Goal: Task Accomplishment & Management: Complete application form

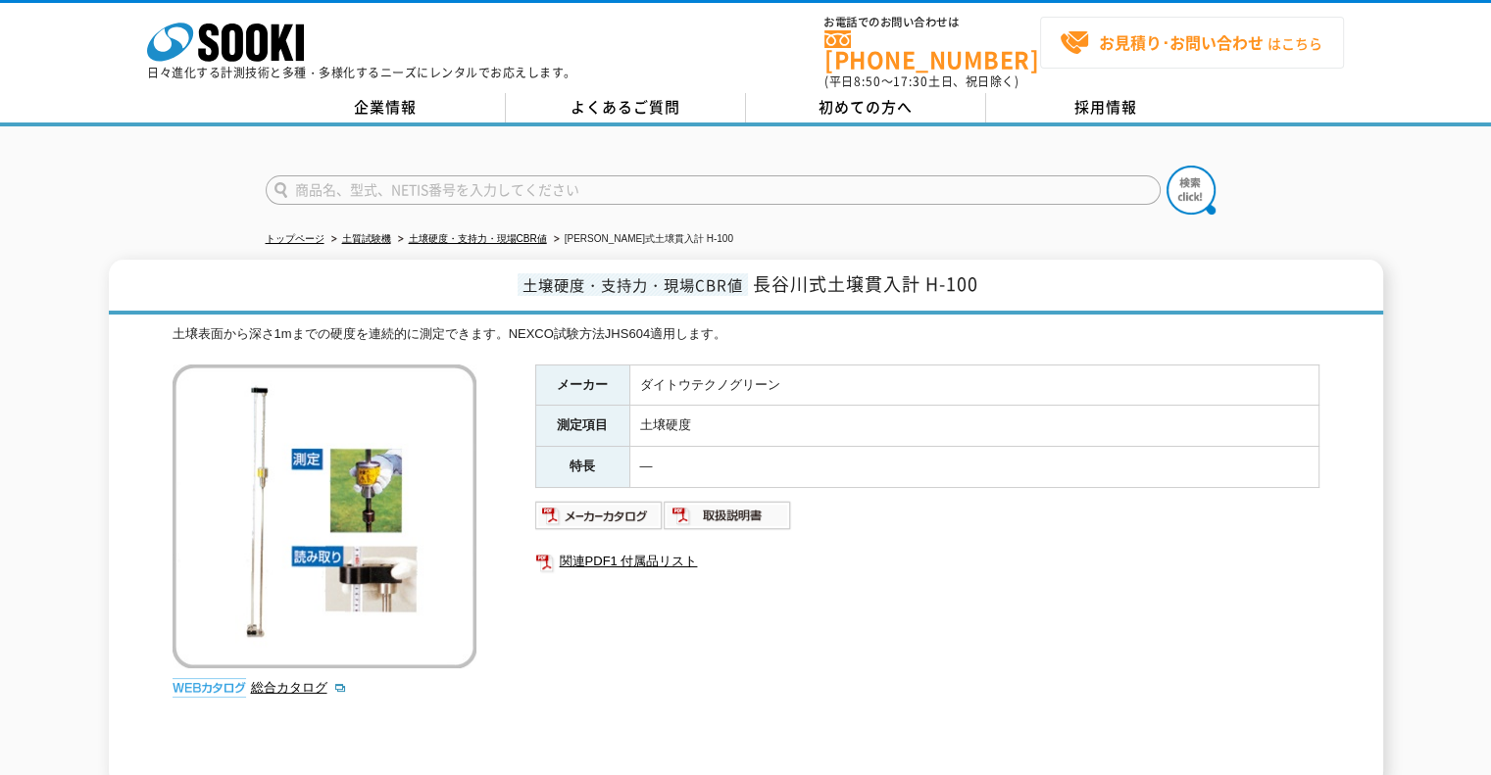
click at [1196, 46] on strong "お見積り･お問い合わせ" at bounding box center [1181, 42] width 165 height 24
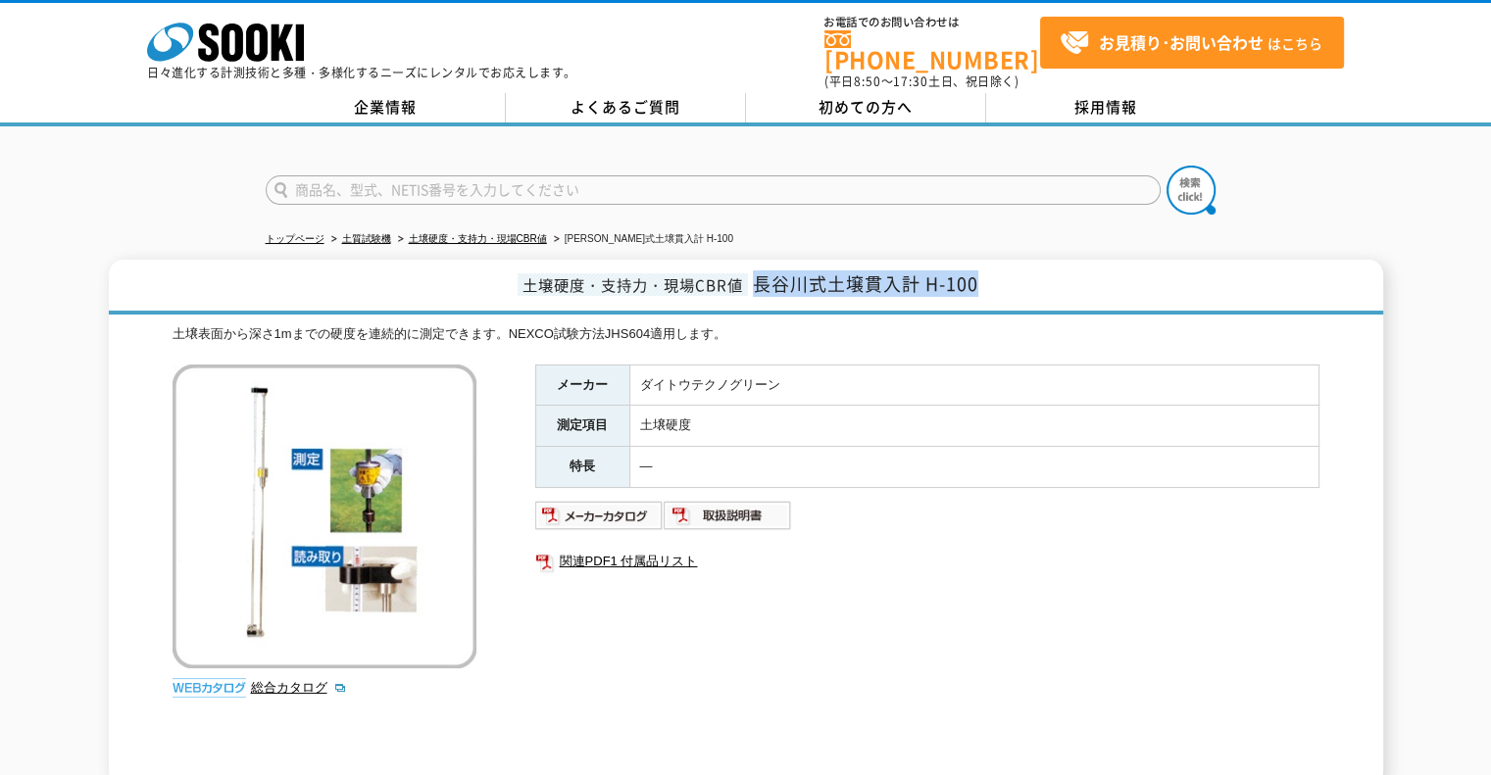
drag, startPoint x: 757, startPoint y: 274, endPoint x: 1003, endPoint y: 273, distance: 246.0
click at [1003, 273] on h1 "土壌硬度・支持力・現場CBR値 長谷川式土壌貫入計 H-100" at bounding box center [746, 287] width 1274 height 55
copy span "長谷川式土壌貫入計 H-100"
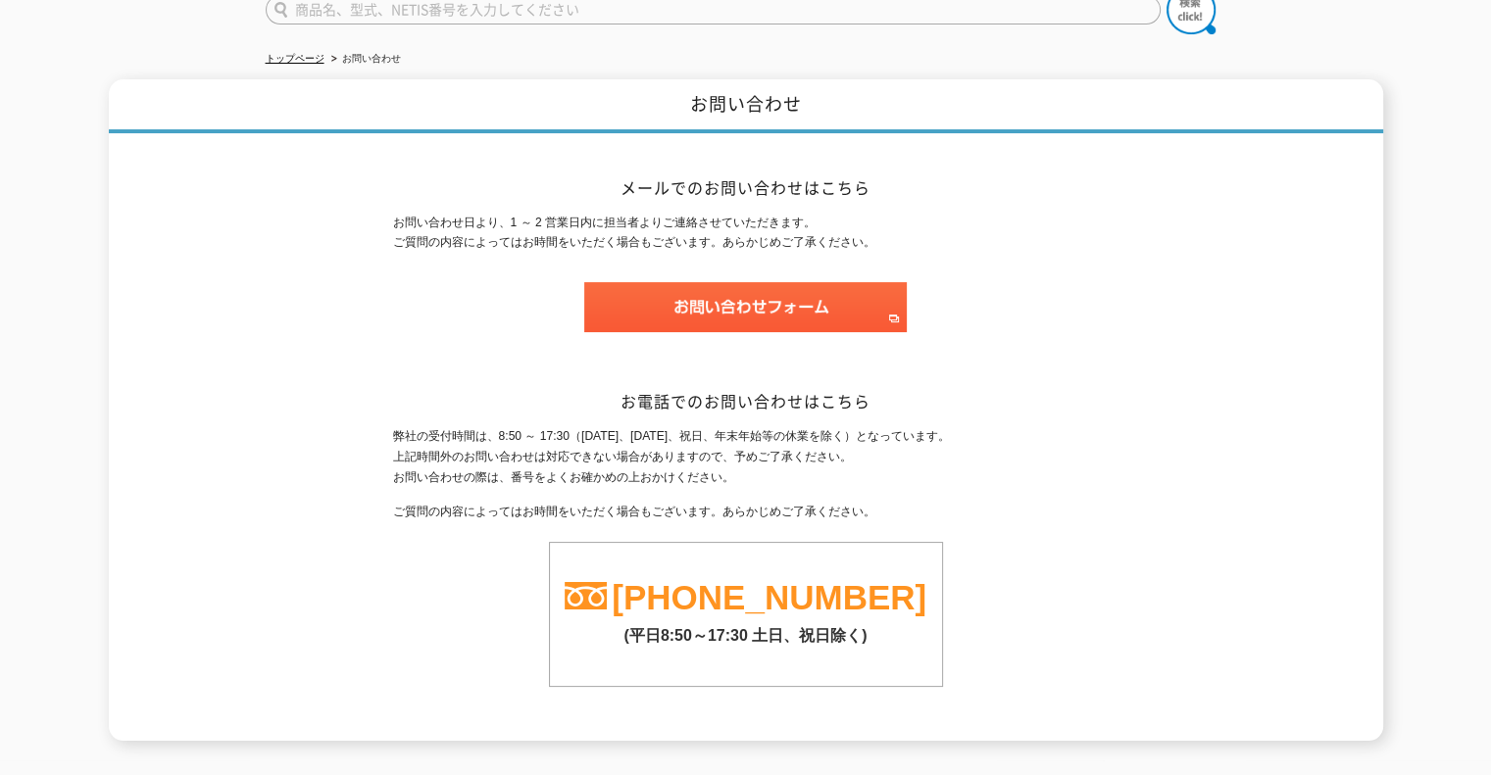
scroll to position [184, 0]
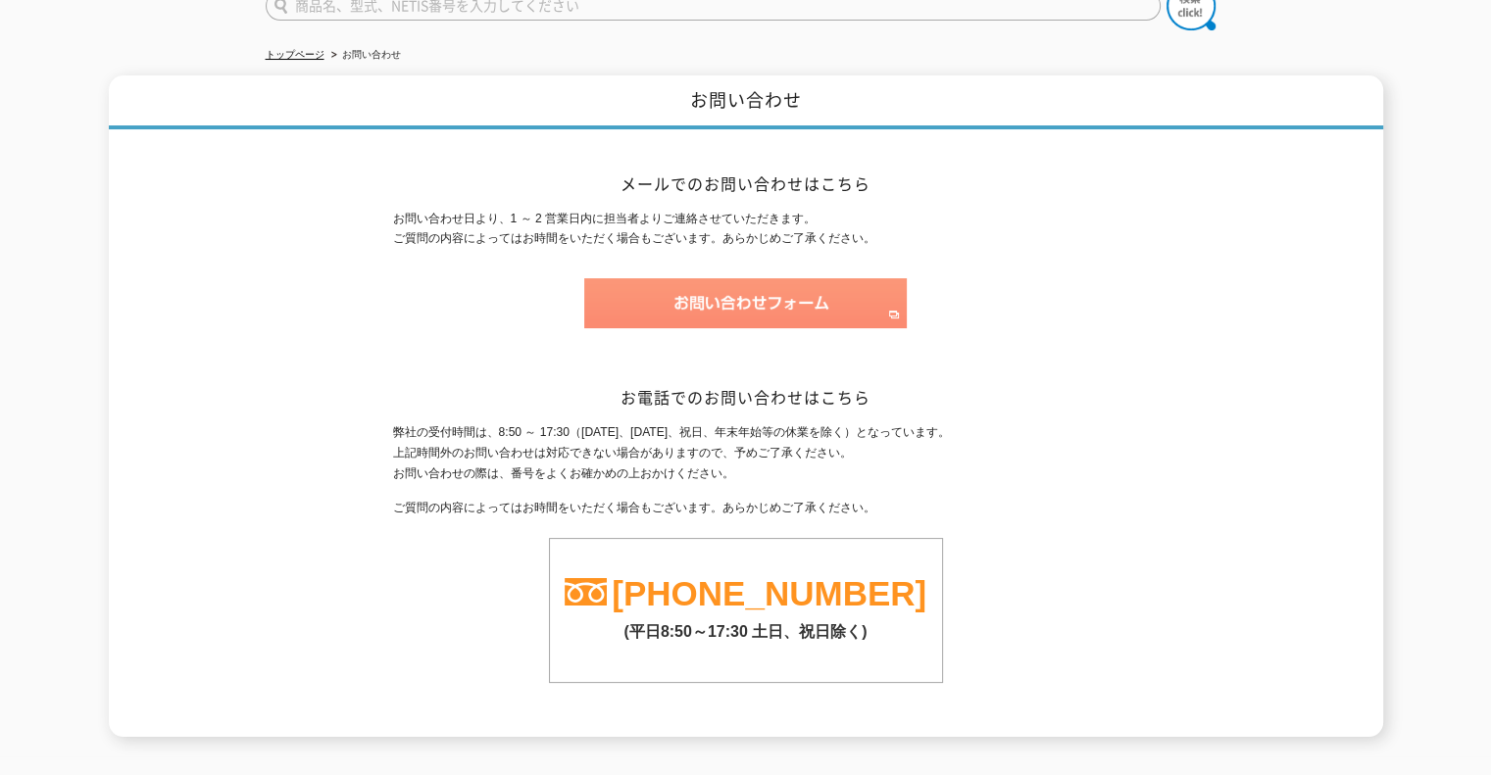
click at [835, 303] on img at bounding box center [745, 303] width 322 height 50
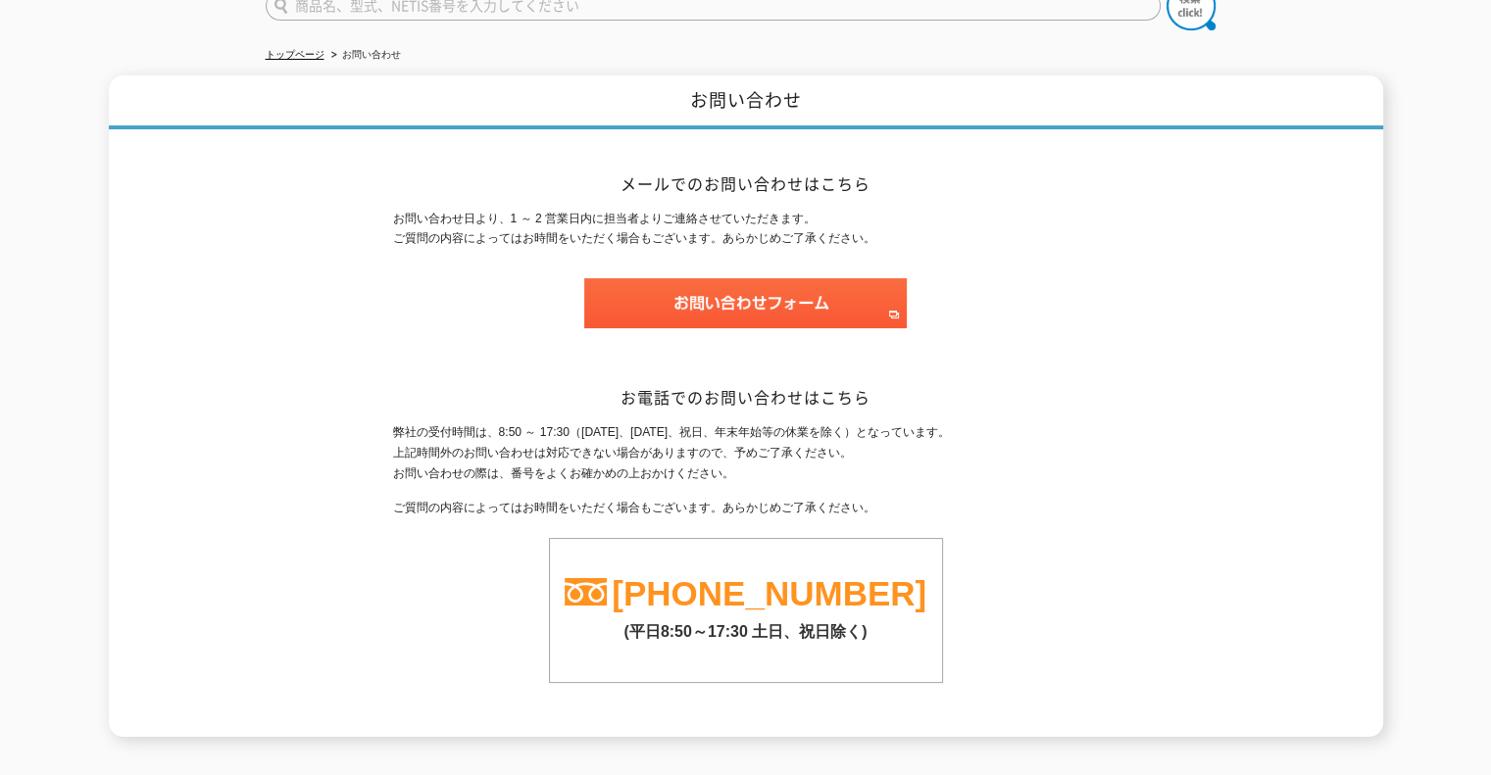
scroll to position [0, 0]
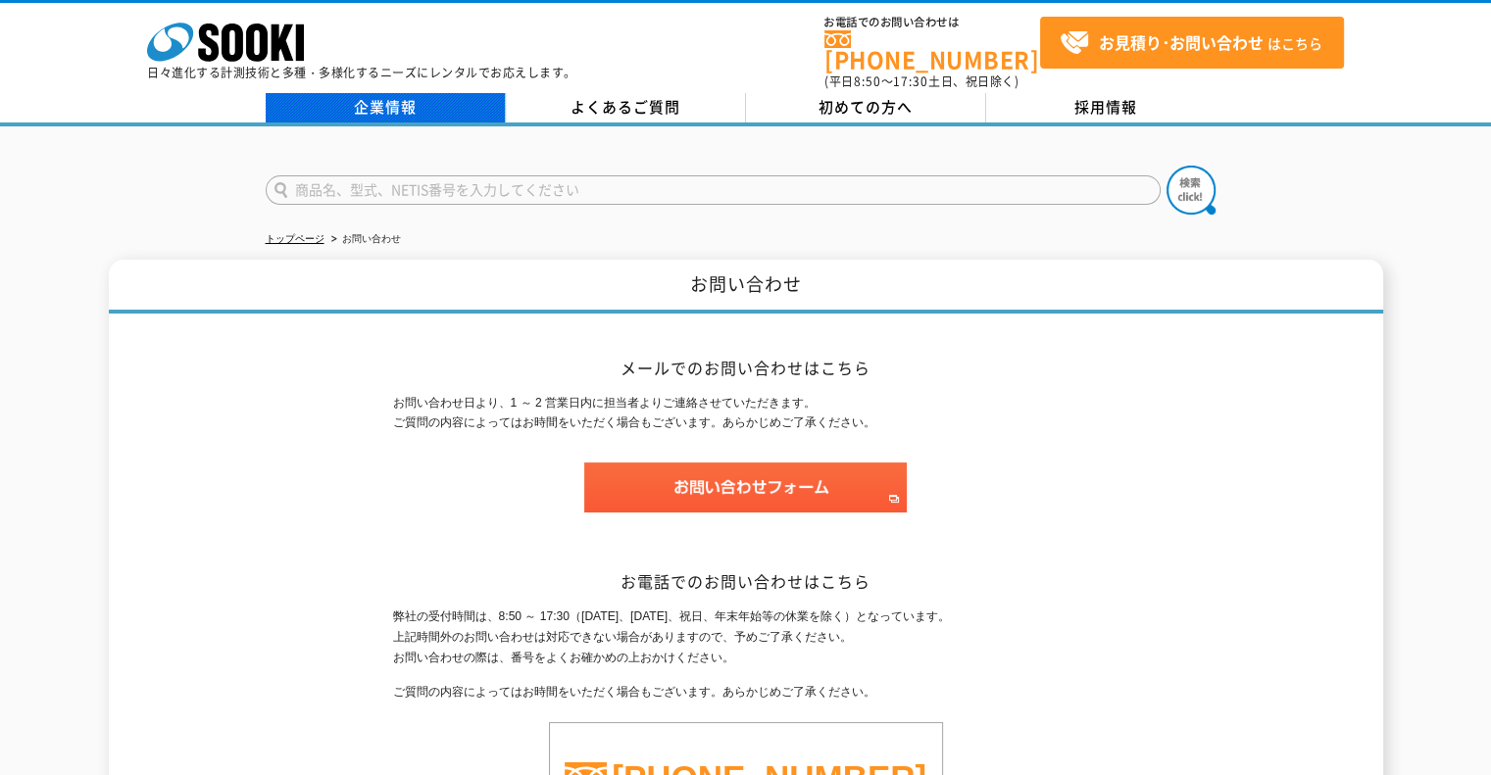
click at [431, 93] on link "企業情報" at bounding box center [386, 107] width 240 height 29
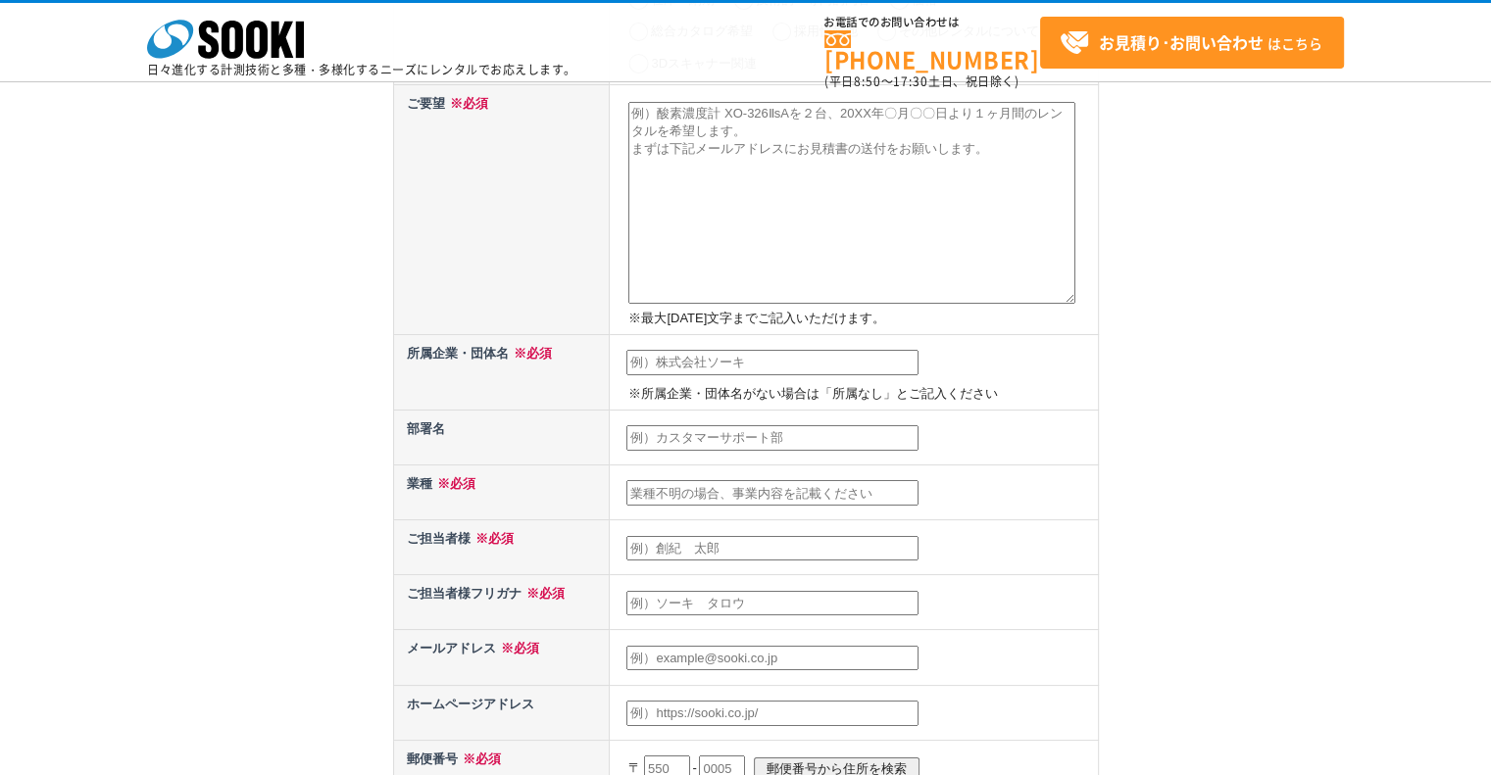
scroll to position [271, 0]
click at [728, 360] on input "text" at bounding box center [772, 361] width 292 height 25
type input "株式会社ハンシン"
click at [746, 430] on input "text" at bounding box center [772, 436] width 292 height 25
click at [767, 490] on input "text" at bounding box center [772, 491] width 292 height 25
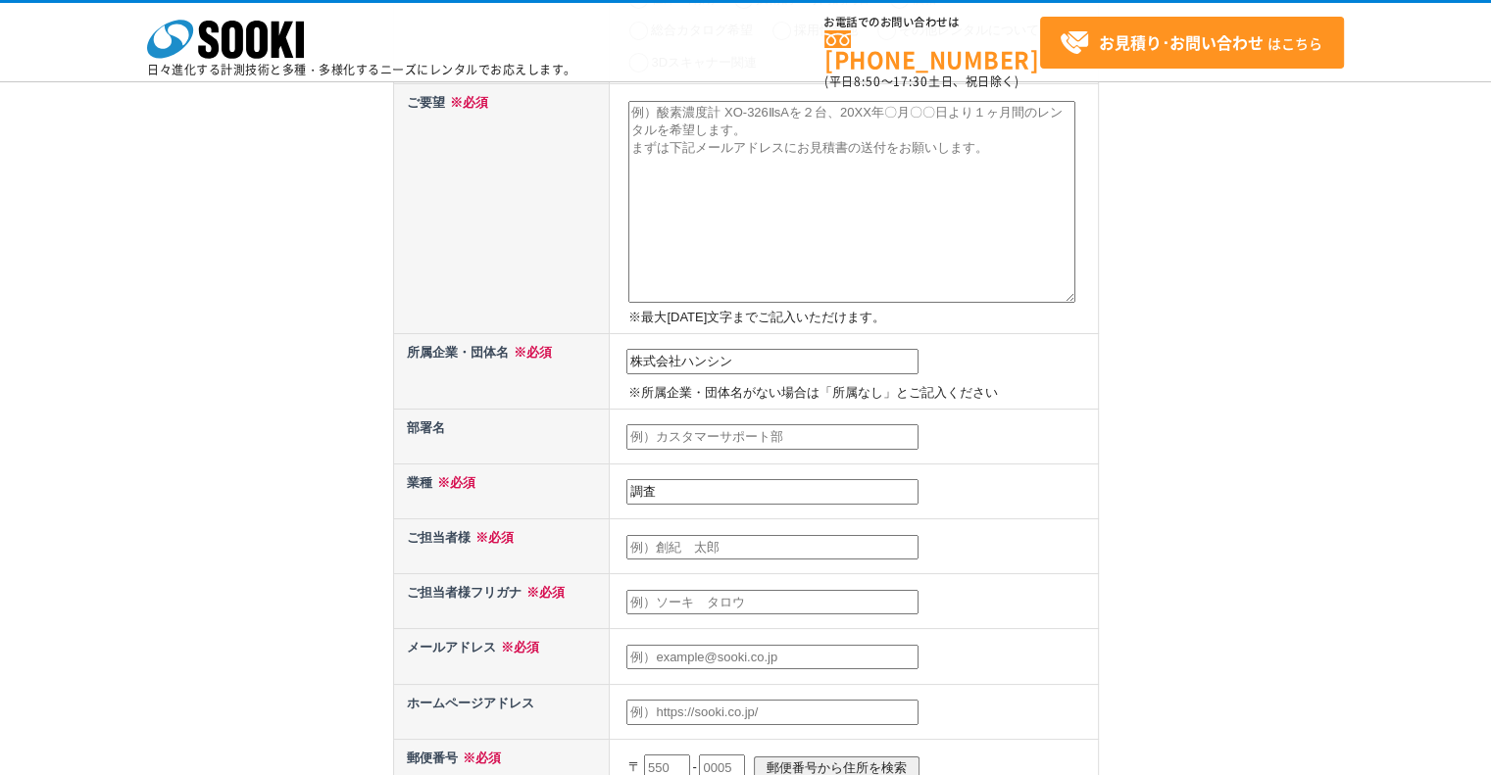
type input "調査"
click at [737, 538] on input "text" at bounding box center [772, 547] width 292 height 25
type input "田中　涼"
click at [773, 431] on input "text" at bounding box center [772, 436] width 292 height 25
type input "環境調査室"
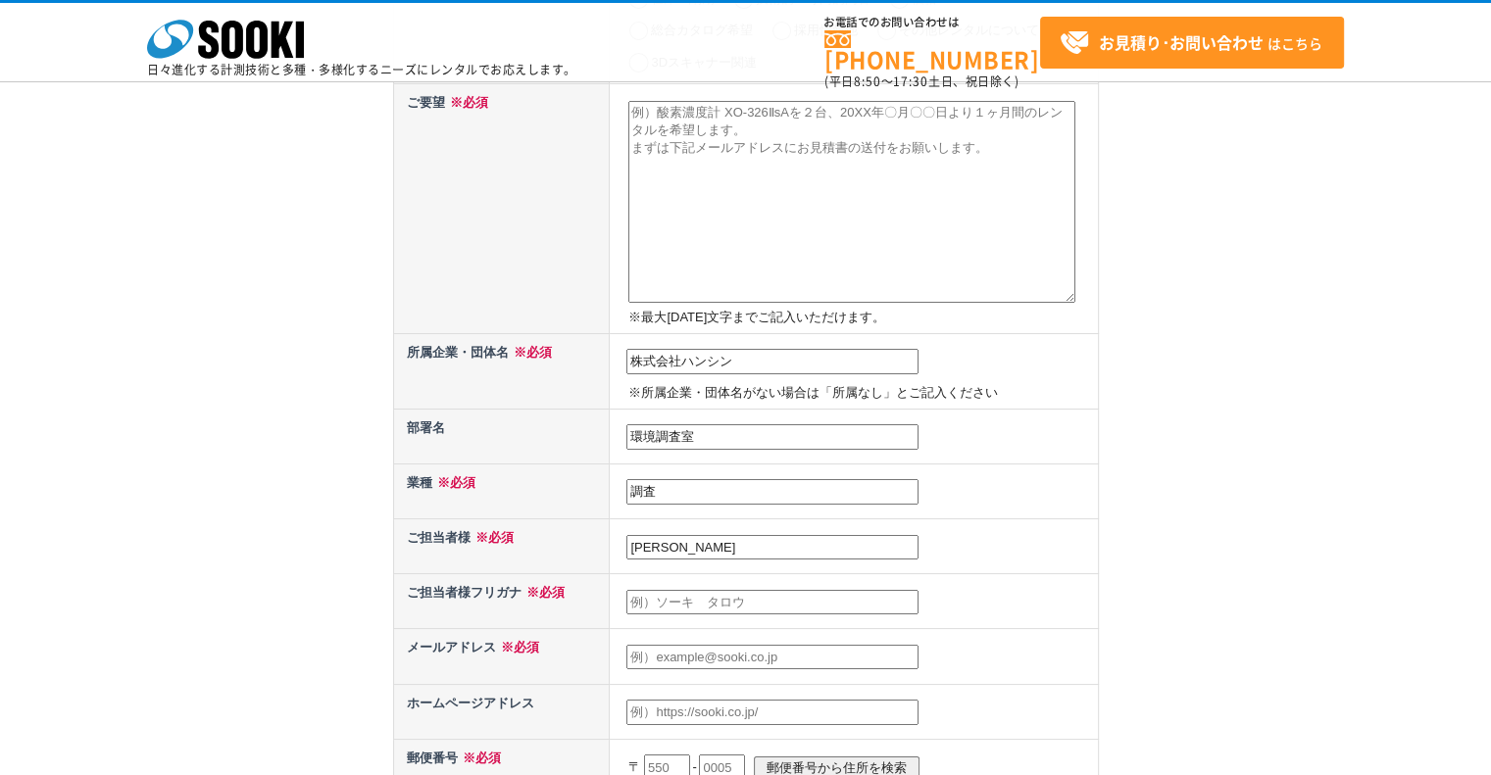
click at [772, 600] on input "text" at bounding box center [772, 602] width 292 height 25
type input "タナカ　リョウ"
click at [778, 645] on input "text" at bounding box center [772, 657] width 292 height 25
type input "あ"
click at [190, 295] on div "お問い合わせ内容の入力 下記フォームに必要事項を入力の上、確認画面へお進みください。 お問い合わせ日より、1 ～ 2 営業日内に担当者よりご連絡させていただき…" at bounding box center [745, 521] width 1491 height 1512
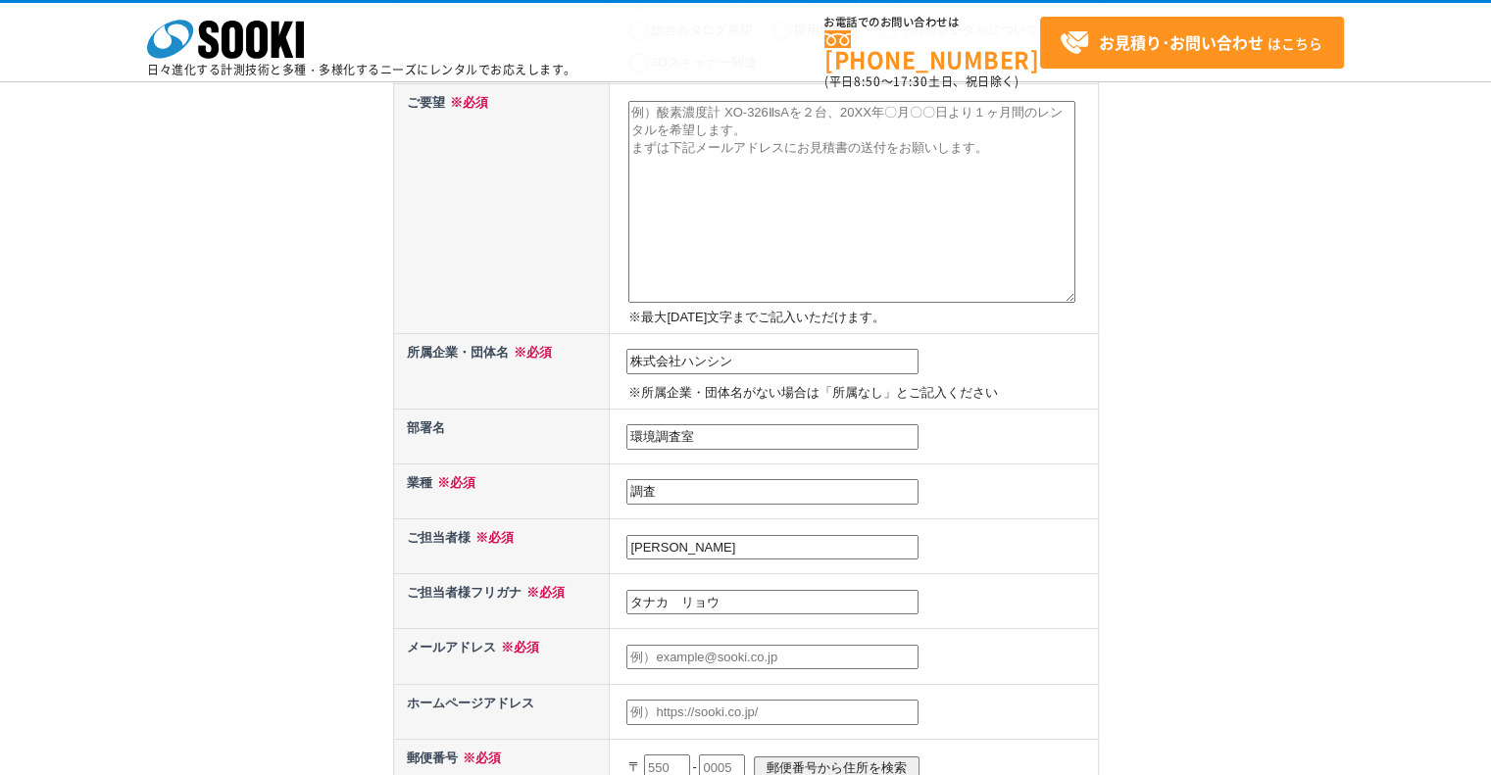
click at [735, 650] on input "text" at bounding box center [772, 657] width 292 height 25
paste input "tanaka@hanshin-inc.co.jp"
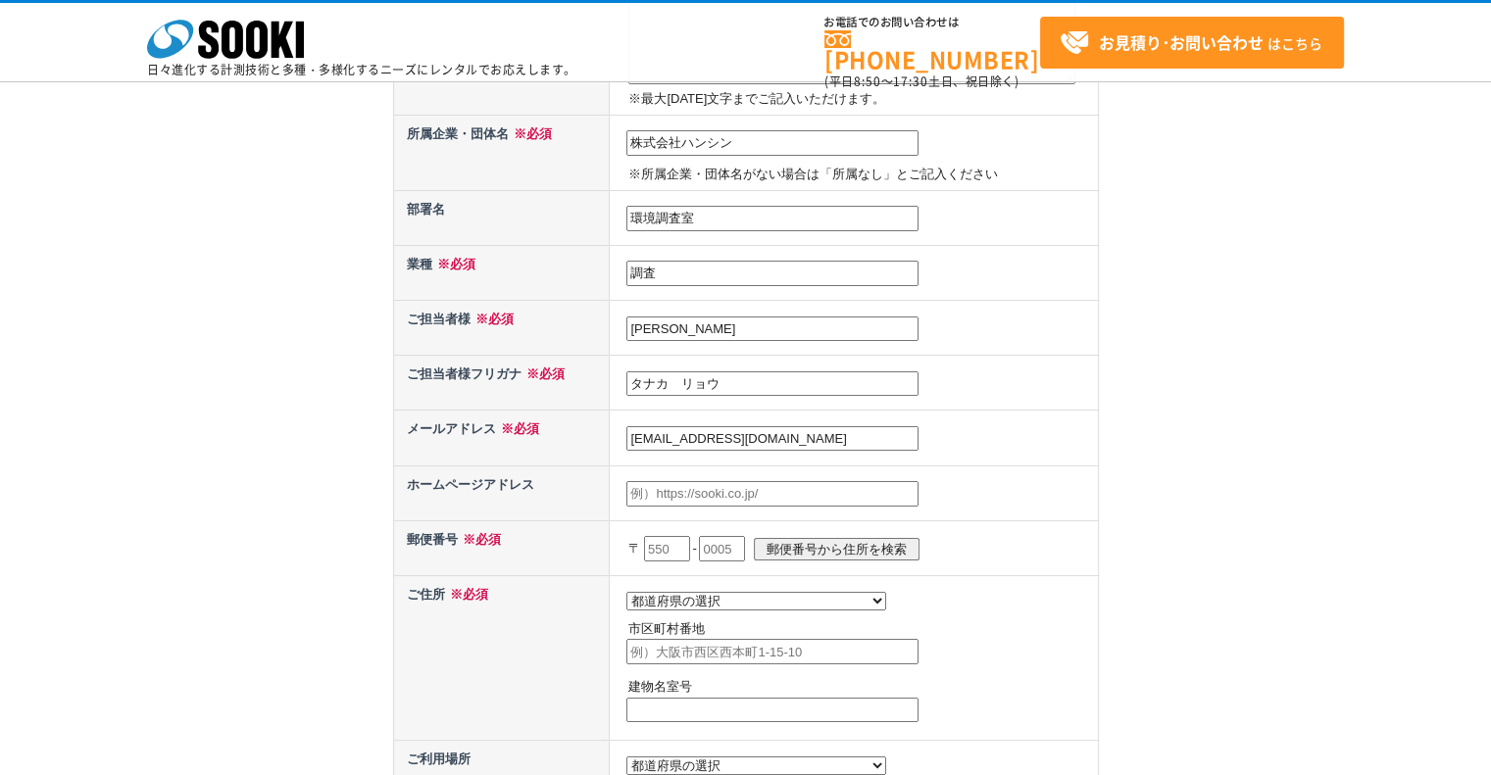
scroll to position [490, 0]
type input "tanaka@hanshin-inc.co.jp"
click at [677, 544] on input "text" at bounding box center [667, 547] width 46 height 25
type input "543"
select select "27"
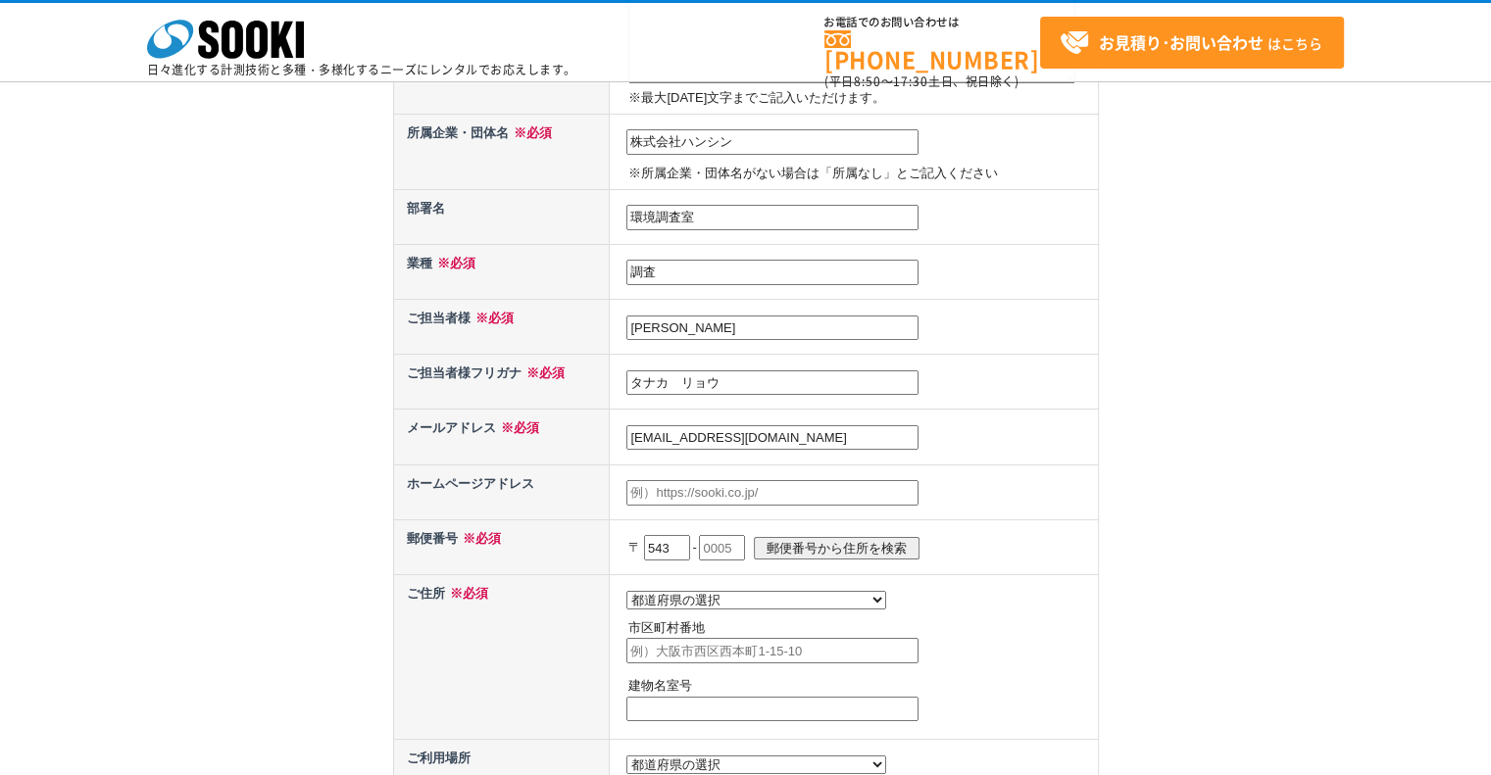
type input "大阪市天王寺区味原町4-8"
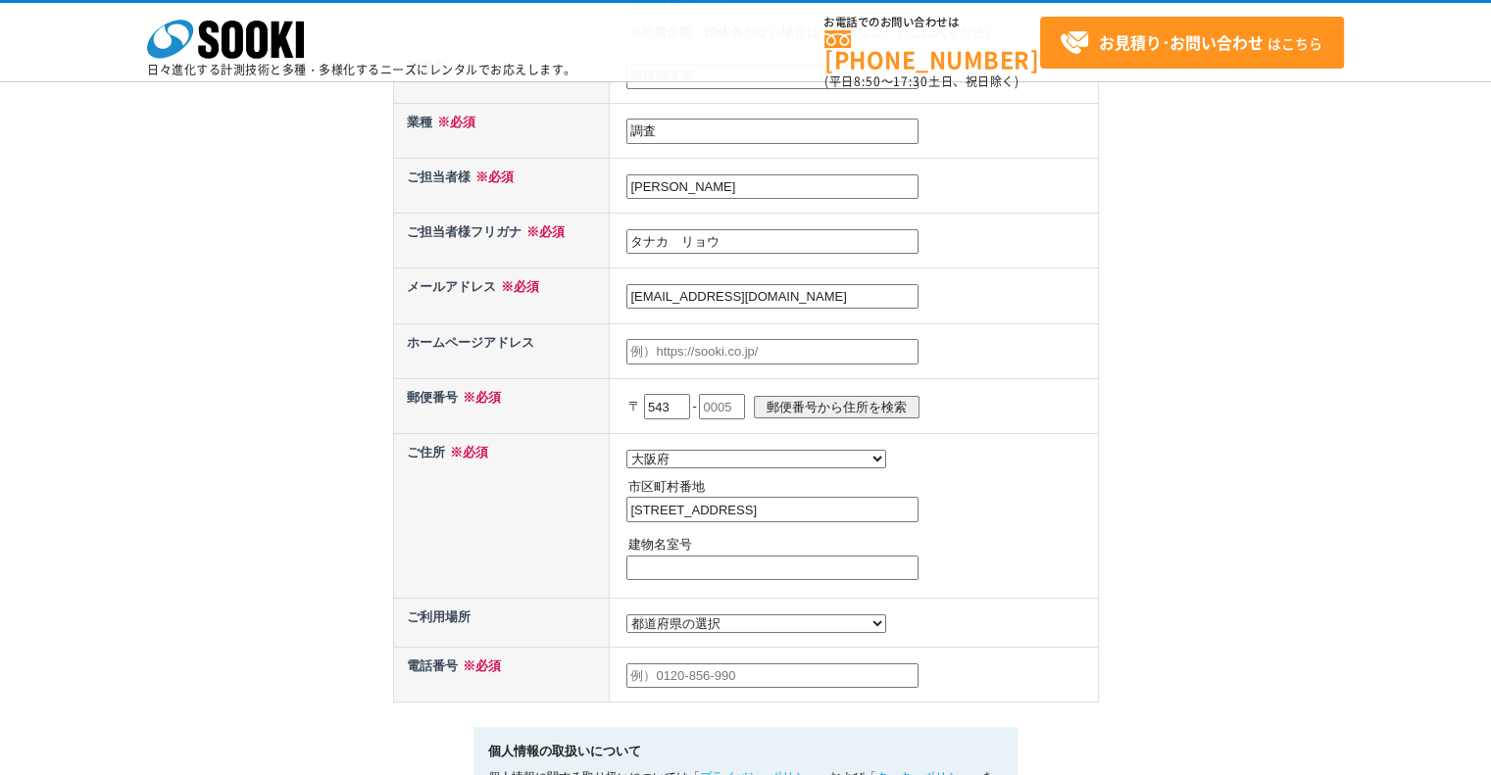
scroll to position [639, 0]
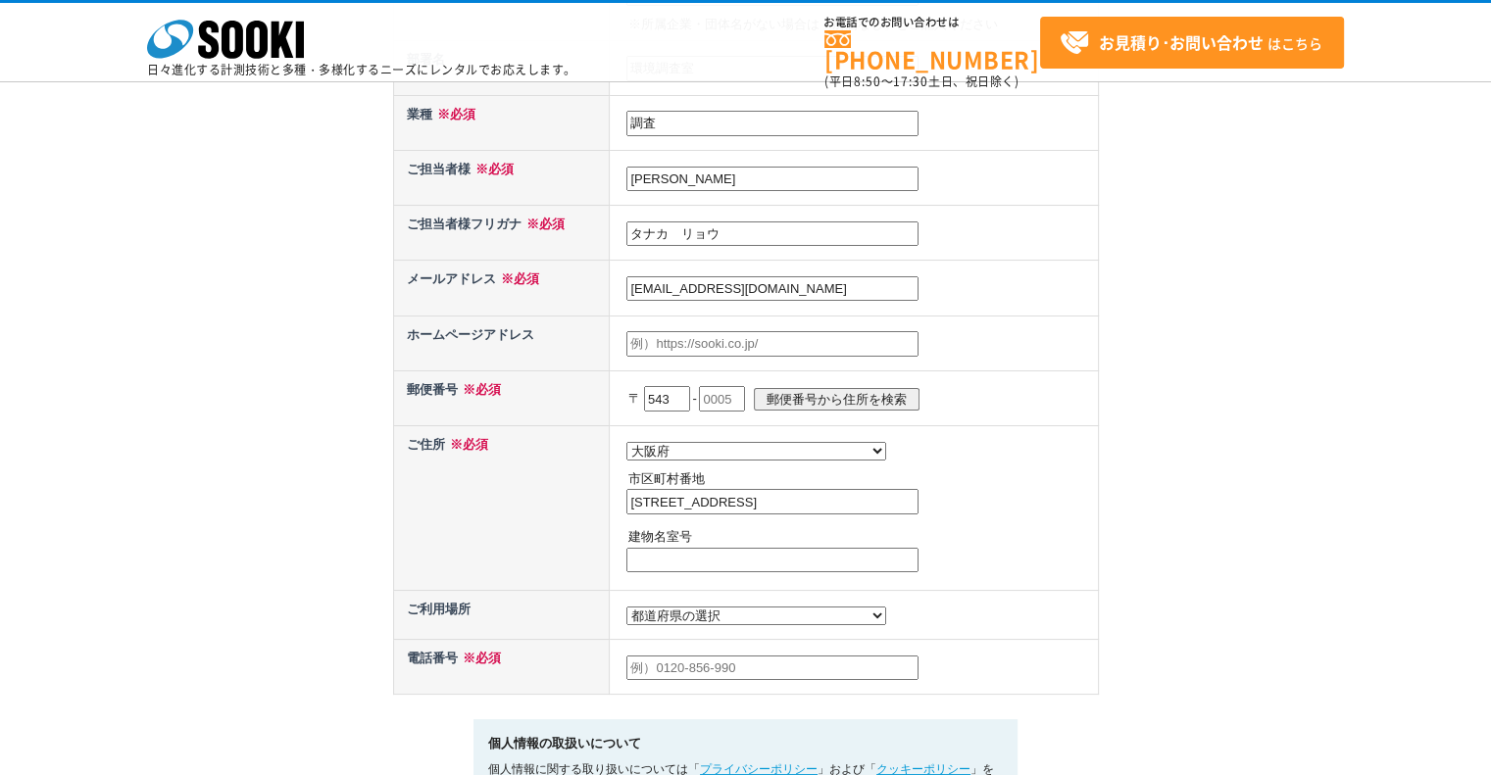
click at [716, 607] on select "都道府県の選択 利用場所未定 北海道 青森県 岩手県 宮城県 秋田県 山形県 福島県 茨城県 栃木県 群馬県 埼玉県 千葉県 東京都 神奈川県 新潟県 富山県…" at bounding box center [756, 616] width 260 height 19
select select "27"
click at [626, 607] on select "都道府県の選択 利用場所未定 北海道 青森県 岩手県 宮城県 秋田県 山形県 福島県 茨城県 栃木県 群馬県 埼玉県 千葉県 東京都 神奈川県 新潟県 富山県…" at bounding box center [756, 616] width 260 height 19
click at [731, 662] on input "text" at bounding box center [772, 668] width 292 height 25
type input "09098677219"
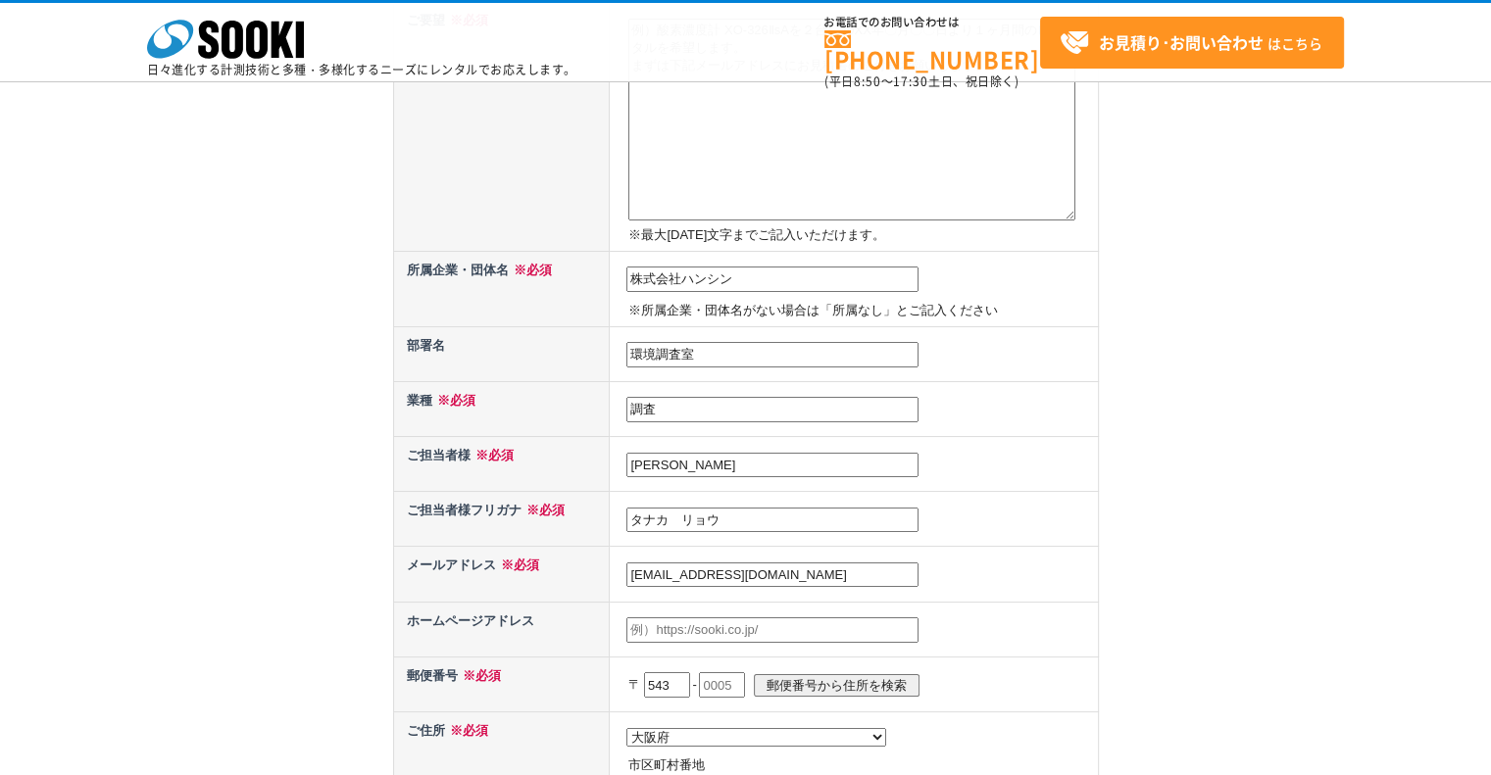
scroll to position [0, 0]
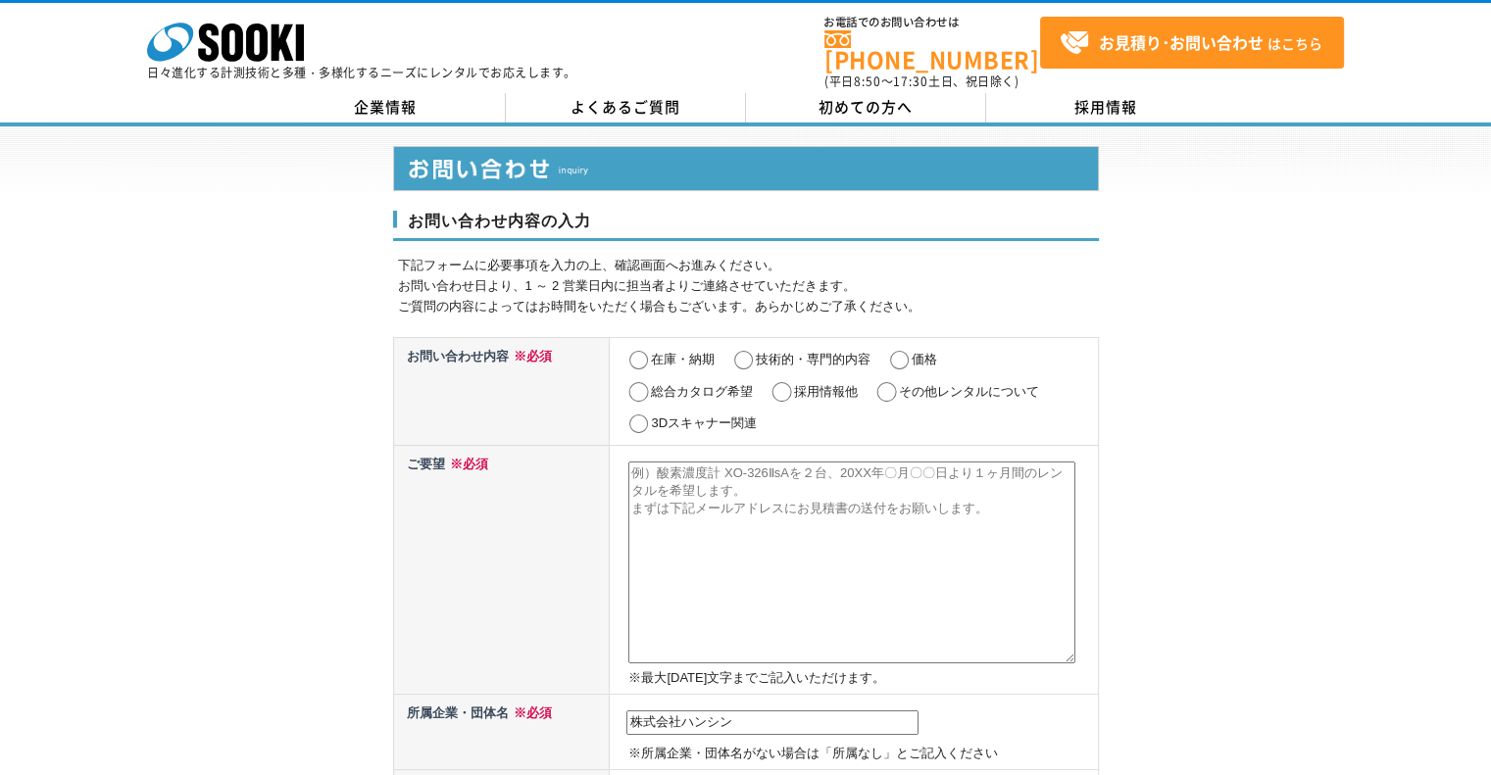
click at [645, 351] on input "在庫・納期" at bounding box center [638, 361] width 25 height 20
radio input "true"
click at [741, 471] on textarea at bounding box center [851, 563] width 447 height 202
paste textarea "長谷川式土壌貫入計 H-100"
type textarea "長谷川式土壌貫入計 H-100"
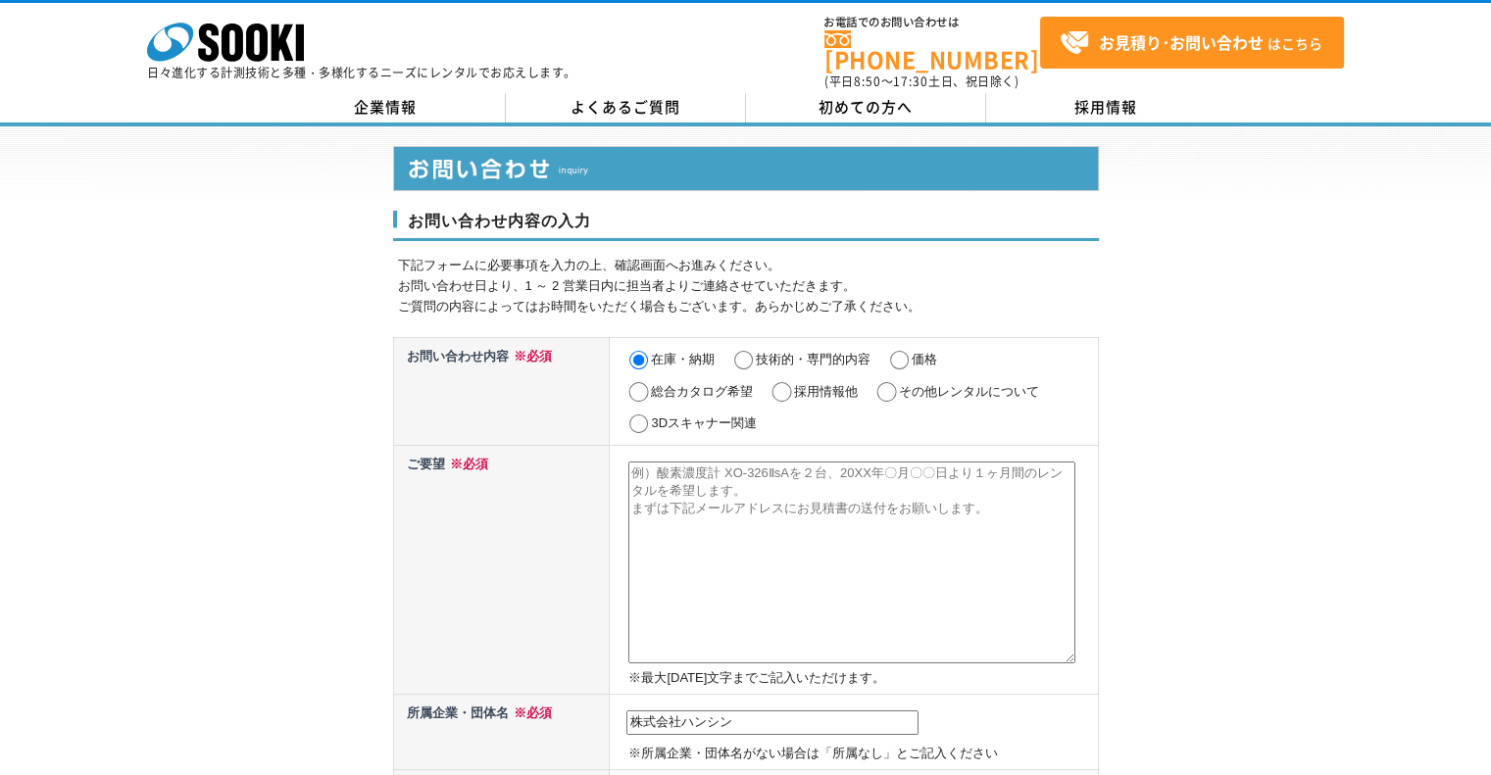
drag, startPoint x: 985, startPoint y: 489, endPoint x: 788, endPoint y: 497, distance: 197.2
click at [792, 497] on textarea at bounding box center [851, 563] width 447 height 202
paste textarea "長谷川式土壌貫入計 H-100"
type textarea "長谷川式土壌貫入計 H-100を1台、"
click at [894, 351] on input "価格" at bounding box center [899, 361] width 25 height 20
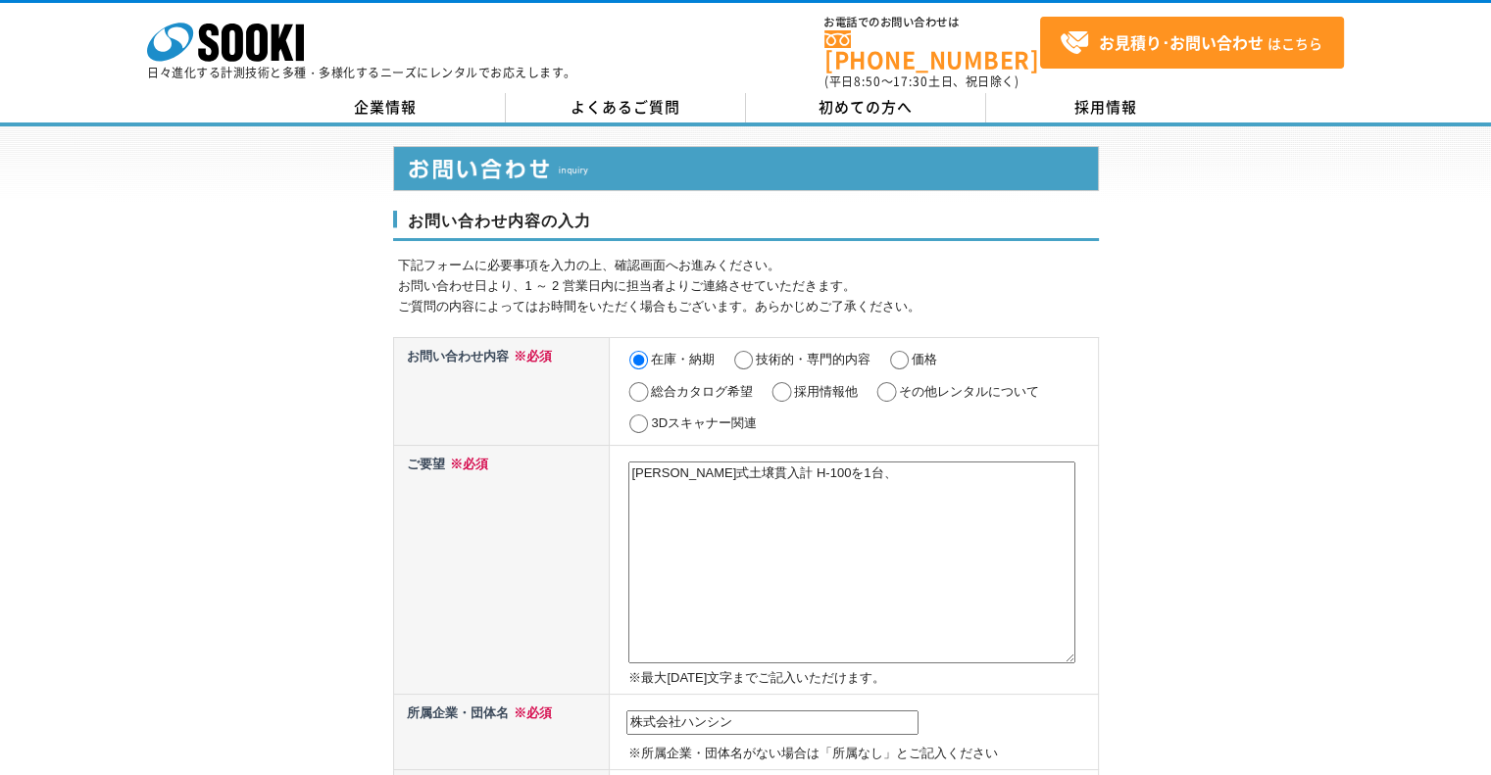
radio input "true"
click at [644, 351] on input "在庫・納期" at bounding box center [638, 361] width 25 height 20
radio input "true"
click at [898, 352] on input "価格" at bounding box center [899, 361] width 25 height 20
radio input "true"
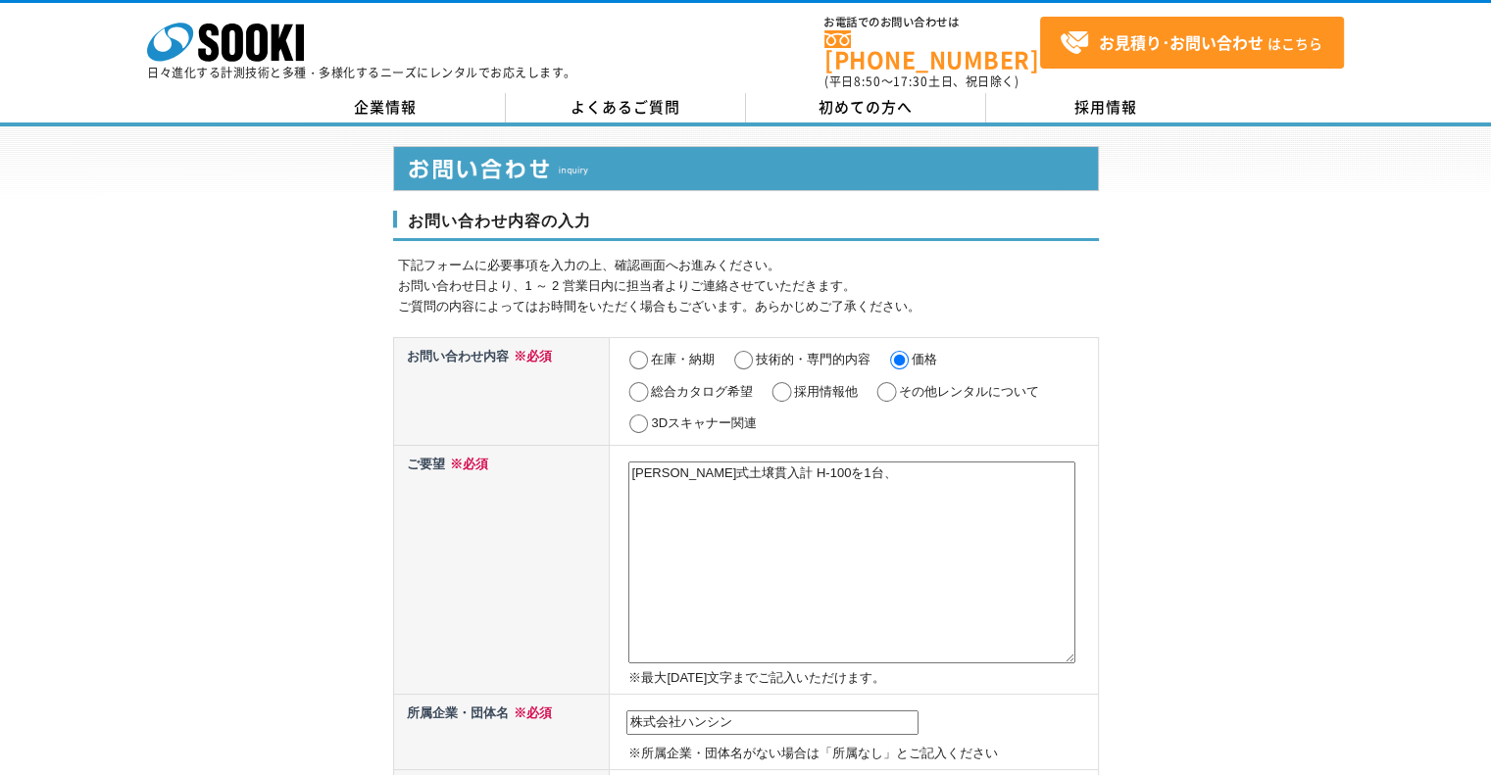
click at [887, 382] on input "その他レンタルについて" at bounding box center [886, 392] width 25 height 20
radio input "true"
click at [851, 462] on textarea "長谷川式土壌貫入計 H-100を1台、" at bounding box center [851, 563] width 447 height 202
type textarea "長"
paste textarea "長谷川式土壌貫入計 H-100"
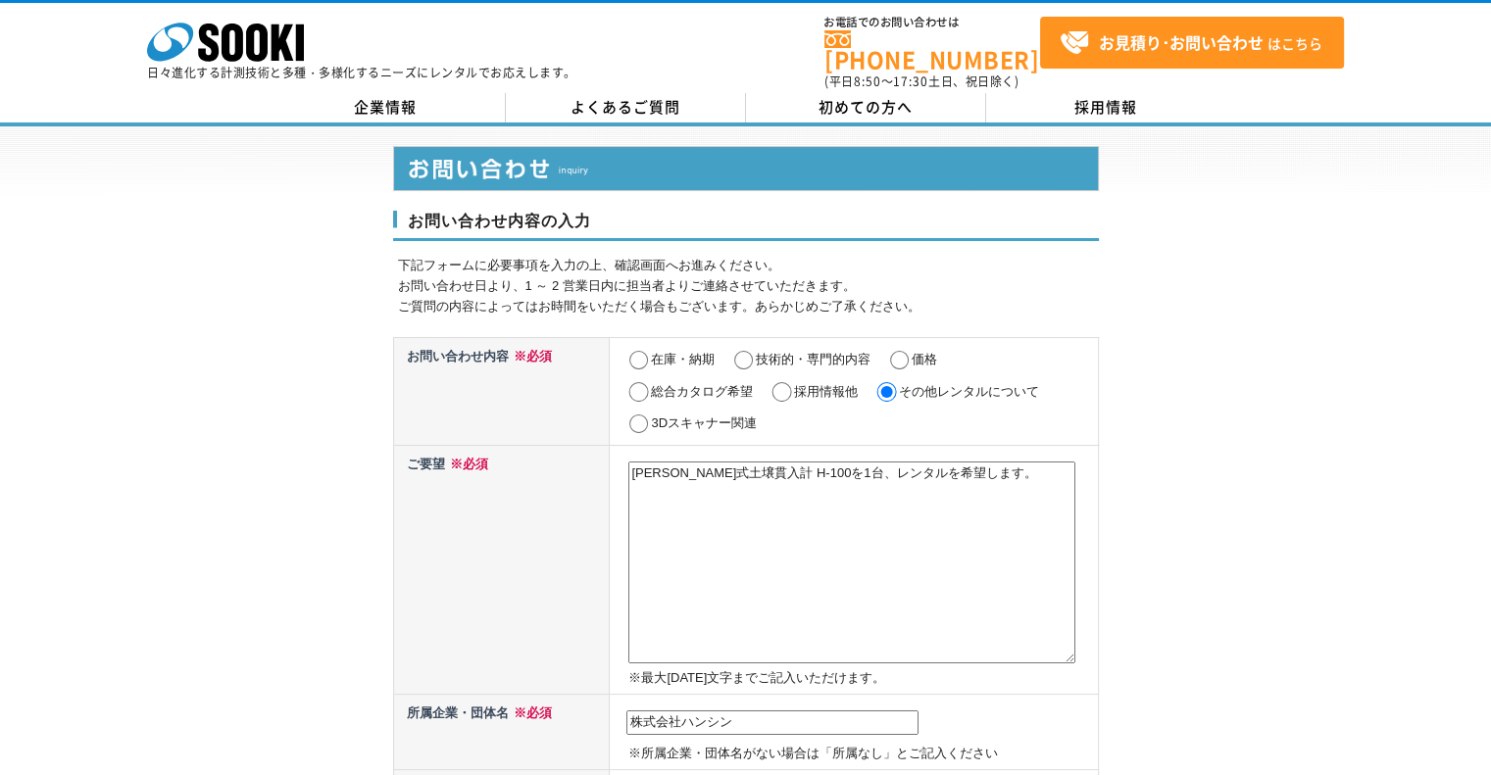
type textarea "長谷川式土壌貫入計 H-100を1台、レンタルを希望します。"
click at [637, 351] on input "在庫・納期" at bounding box center [638, 361] width 25 height 20
radio input "true"
click at [721, 477] on textarea "長谷川式土壌貫入計 H-100を1台、レンタルを希望します。" at bounding box center [851, 563] width 447 height 202
click at [837, 462] on textarea "長谷川式土壌貫入計 H-100を1台、レンタルを希望します。" at bounding box center [851, 563] width 447 height 202
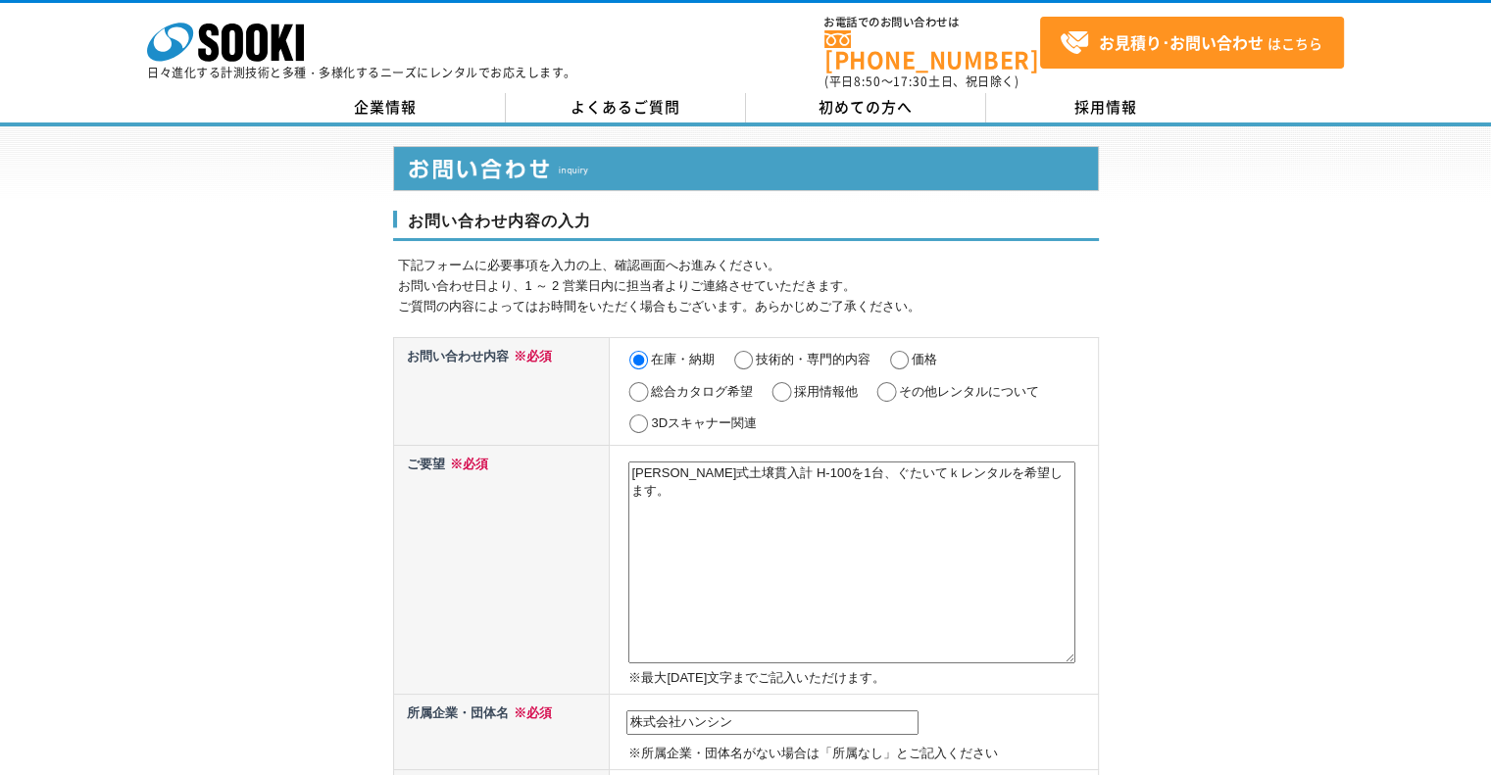
type textarea "長谷川式土壌貫入計 H-100を1台、ぐたいてきレンタルを希望します。"
drag, startPoint x: 1059, startPoint y: 451, endPoint x: 610, endPoint y: 459, distance: 449.0
click at [610, 459] on td "長谷川式土壌貫入計 H-100を1台、ぐたいてきレンタルを希望します。 ※最大2000文字までご記入いただけます。" at bounding box center [854, 569] width 488 height 249
click at [753, 539] on textarea at bounding box center [851, 563] width 447 height 202
click at [826, 395] on td "在庫・納期 技術的・専門的内容 価格 総合カタログ希望 採用情報他 その他レンタルについて 3Dスキャナー関連" at bounding box center [854, 391] width 488 height 108
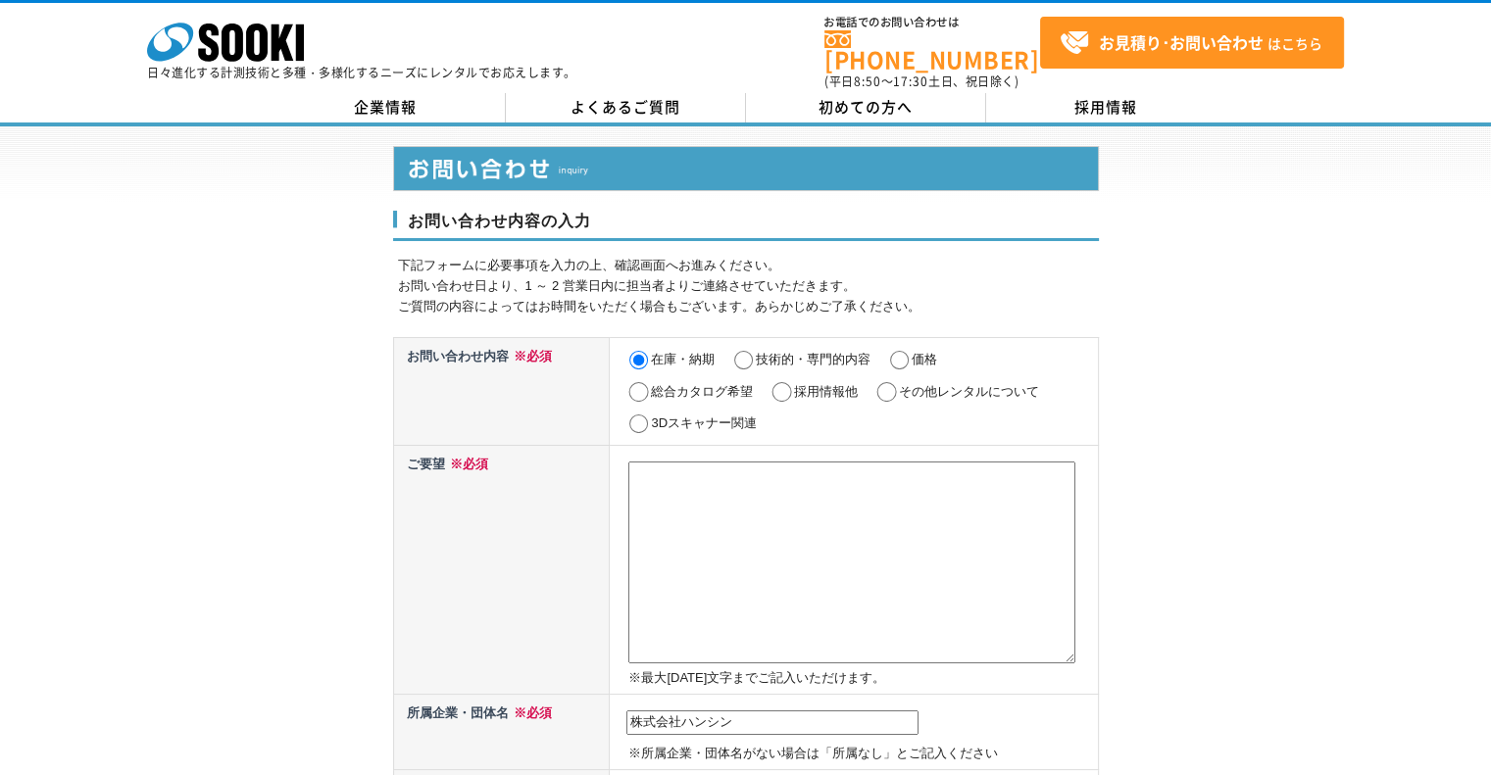
click at [870, 720] on td "株式会社ハンシン ※所属企業・団体名がない場合は「所属なし」とご記入ください" at bounding box center [854, 732] width 488 height 75
click at [870, 711] on input "株式会社ハンシン" at bounding box center [772, 723] width 292 height 25
click at [813, 620] on textarea at bounding box center [851, 563] width 447 height 202
click at [920, 445] on td "※最大2000文字までご記入いただけます。" at bounding box center [854, 569] width 488 height 249
click at [998, 470] on textarea at bounding box center [851, 563] width 447 height 202
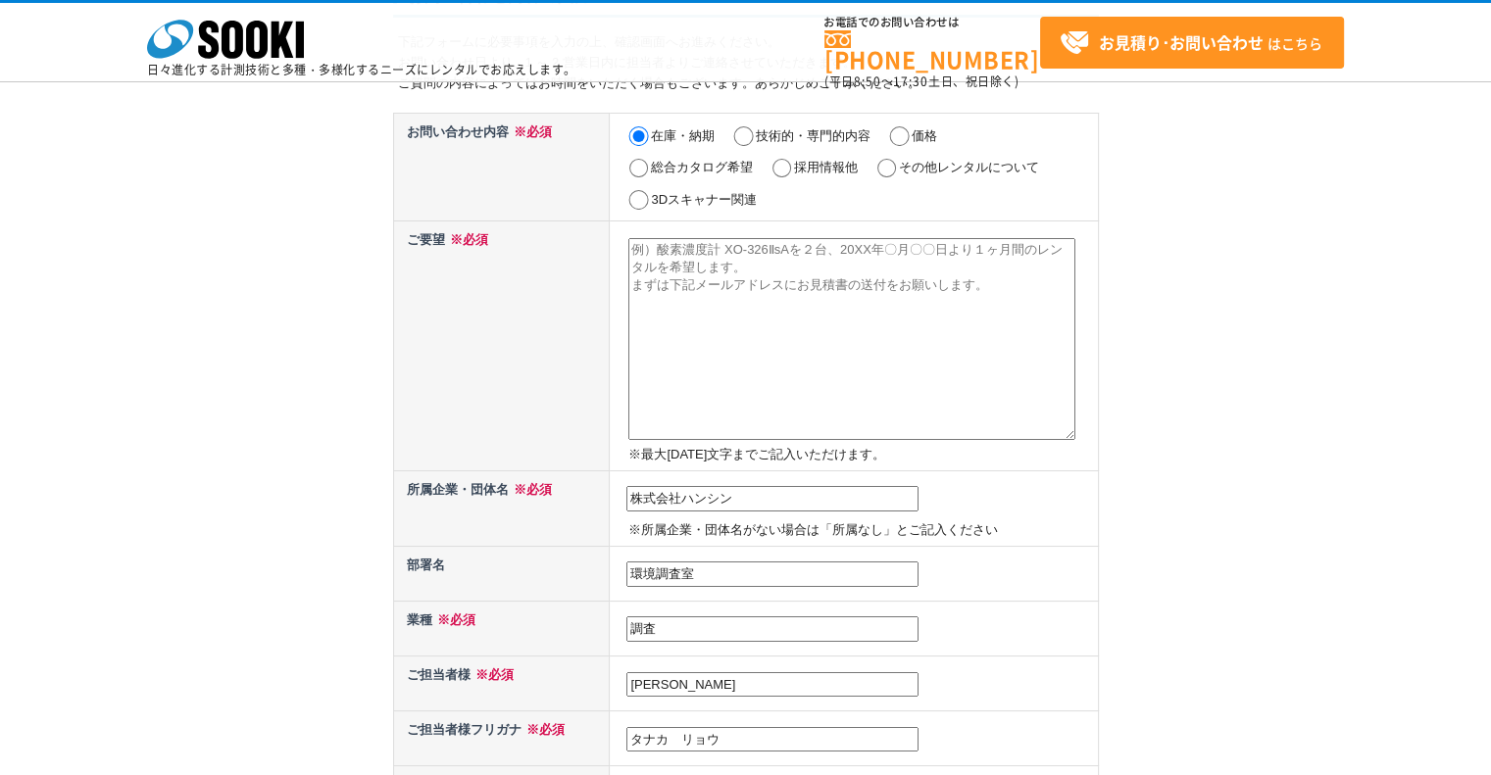
scroll to position [120, 0]
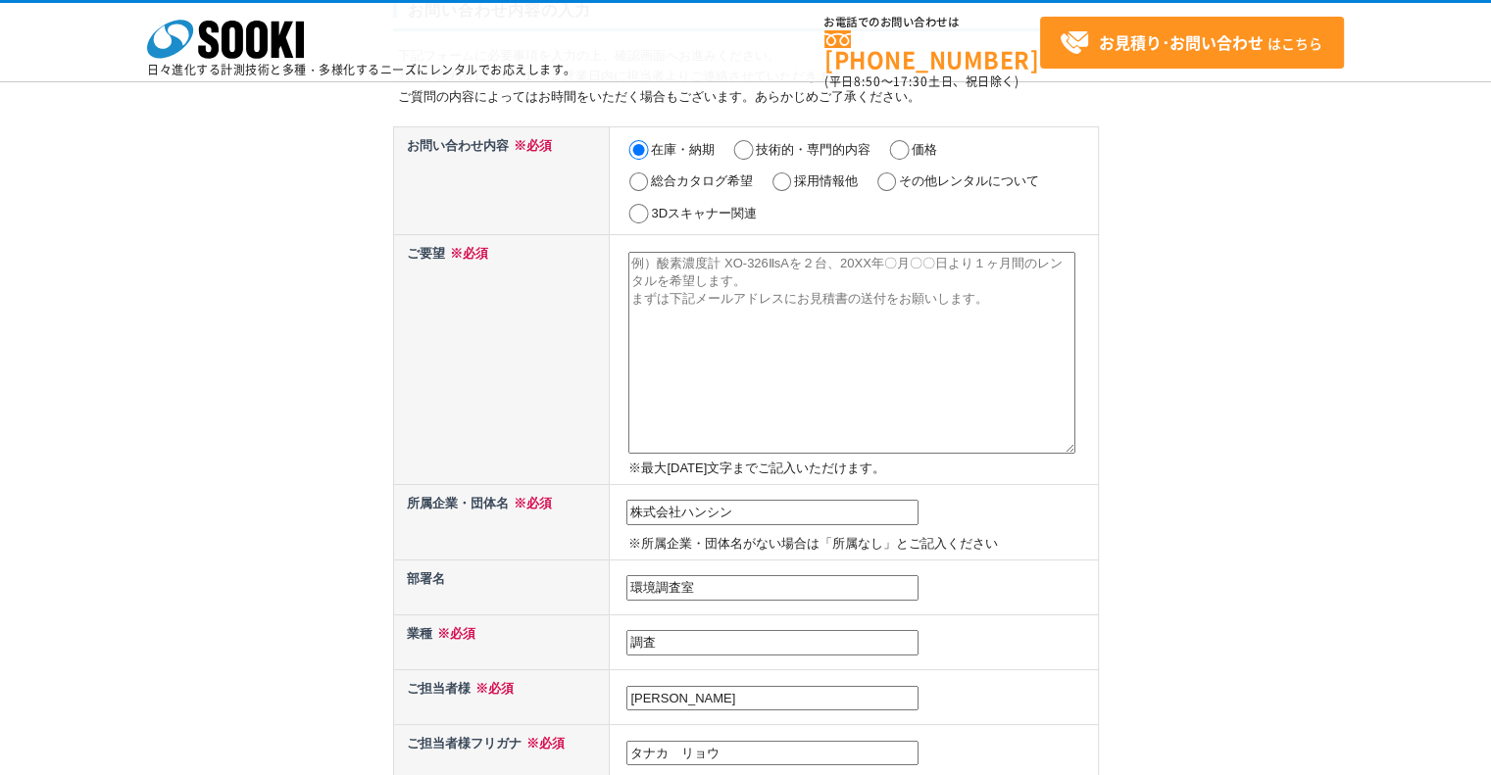
click at [922, 337] on textarea at bounding box center [851, 353] width 447 height 202
paste textarea "長谷川式土壌貫入計 H-100を1台、具体的な日付は未定ですが、2025年9月～10月の間に1週間レンタルを希望します。 メールアドレスにお見積書の送付をお願…"
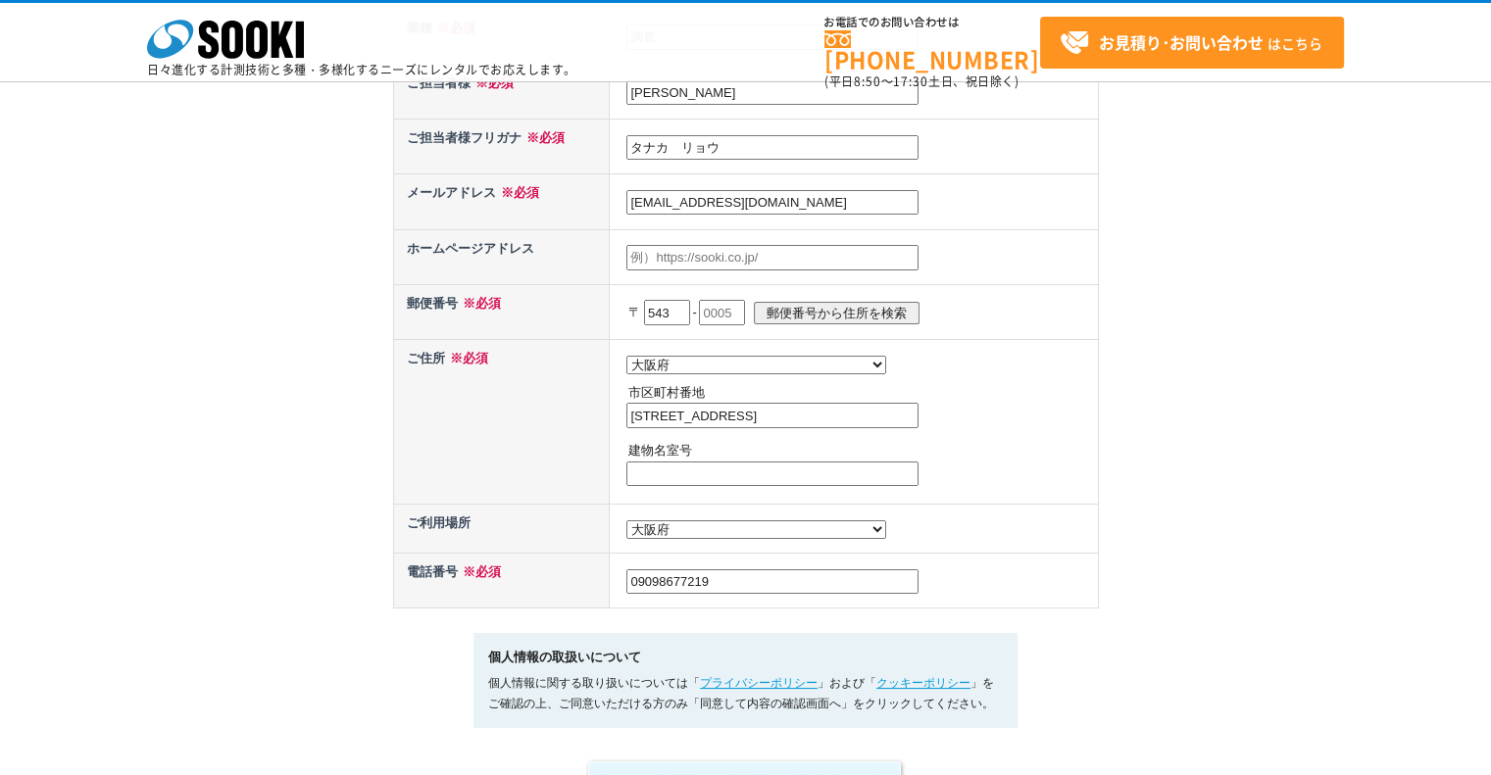
scroll to position [729, 0]
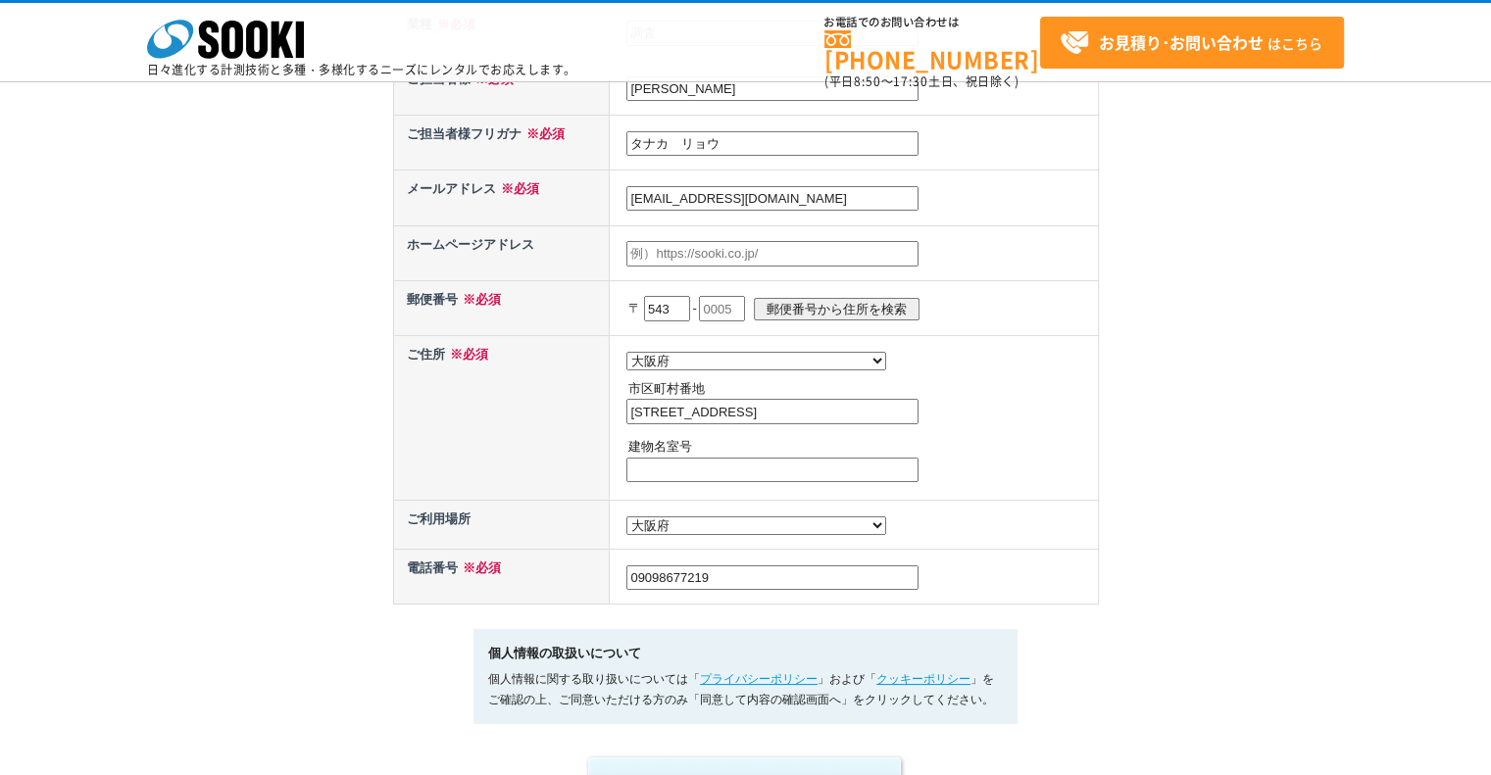
type textarea "長谷川式土壌貫入計 H-100を1台、具体的な日付は未定ですが、2025年9月～10月の間に1週間レンタルを希望します。 メールアドレスにお見積書の送付をお願…"
click at [743, 305] on input "text" at bounding box center [722, 308] width 46 height 25
type input "0023"
click at [810, 305] on input "郵便番号から住所を検索" at bounding box center [837, 309] width 166 height 23
click at [812, 401] on input "大阪市天王寺区味原町" at bounding box center [772, 411] width 292 height 25
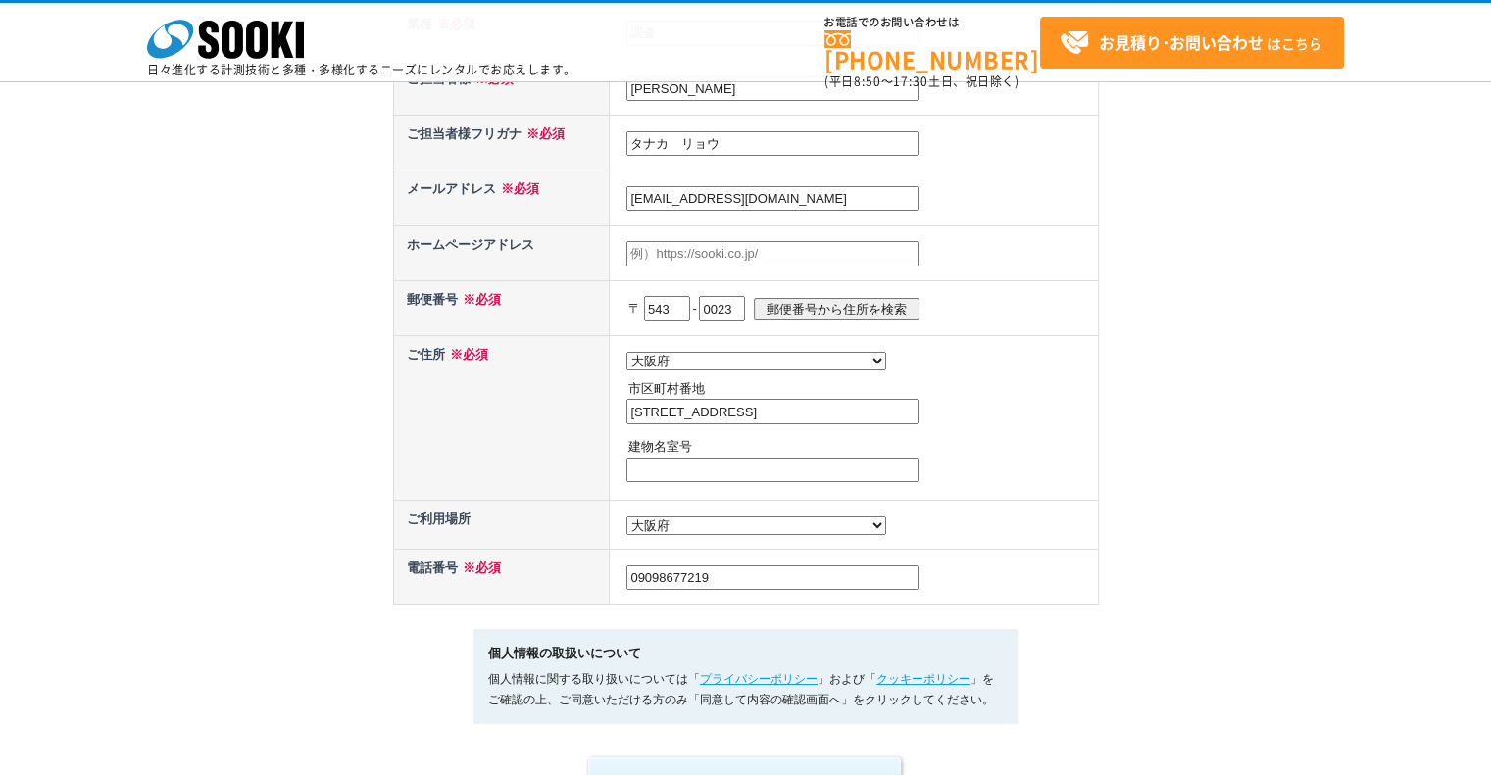
type input "大阪市天王寺区味原町4-8"
click at [1028, 449] on p "建物名室号" at bounding box center [860, 447] width 465 height 21
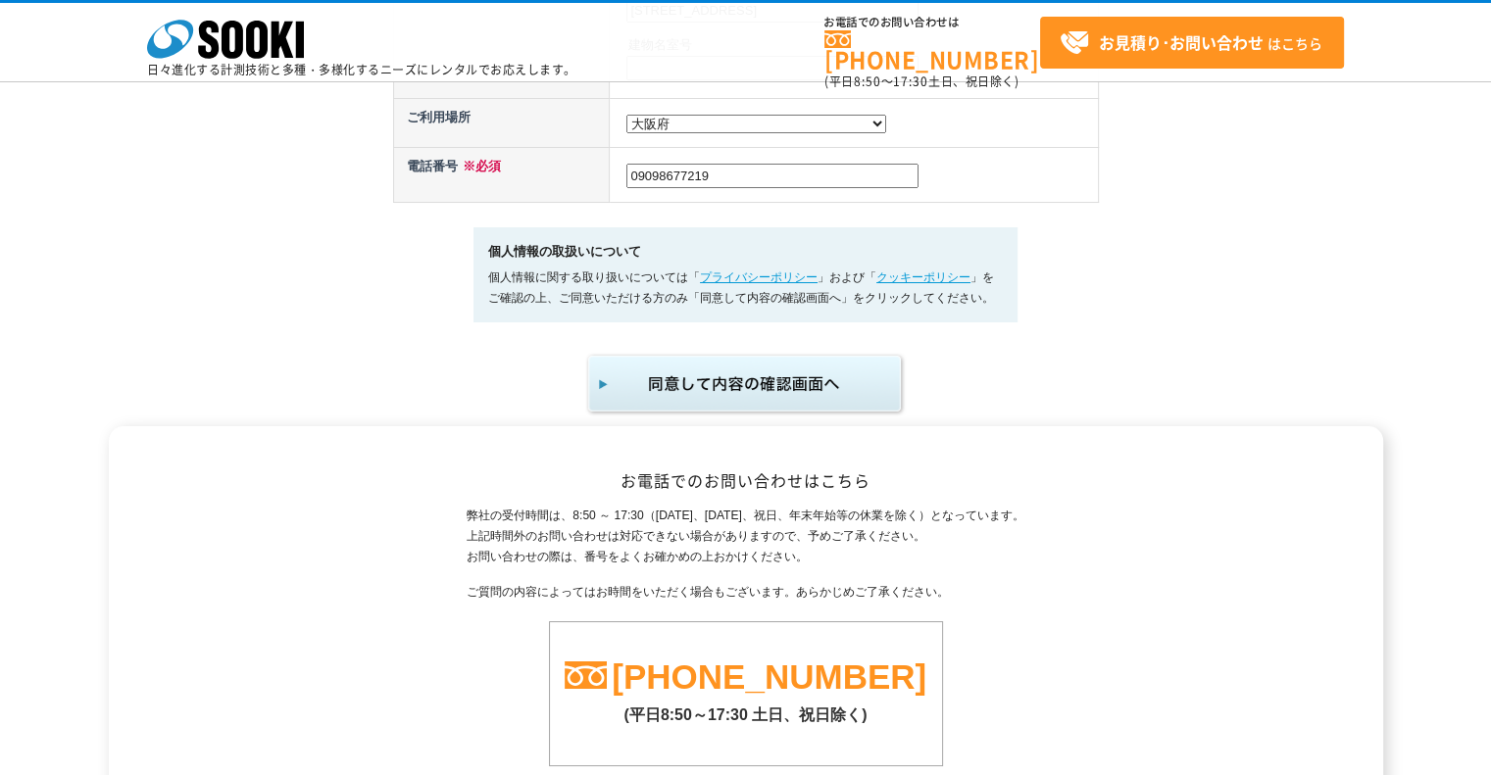
scroll to position [1133, 0]
click at [845, 384] on img "submit" at bounding box center [746, 382] width 322 height 65
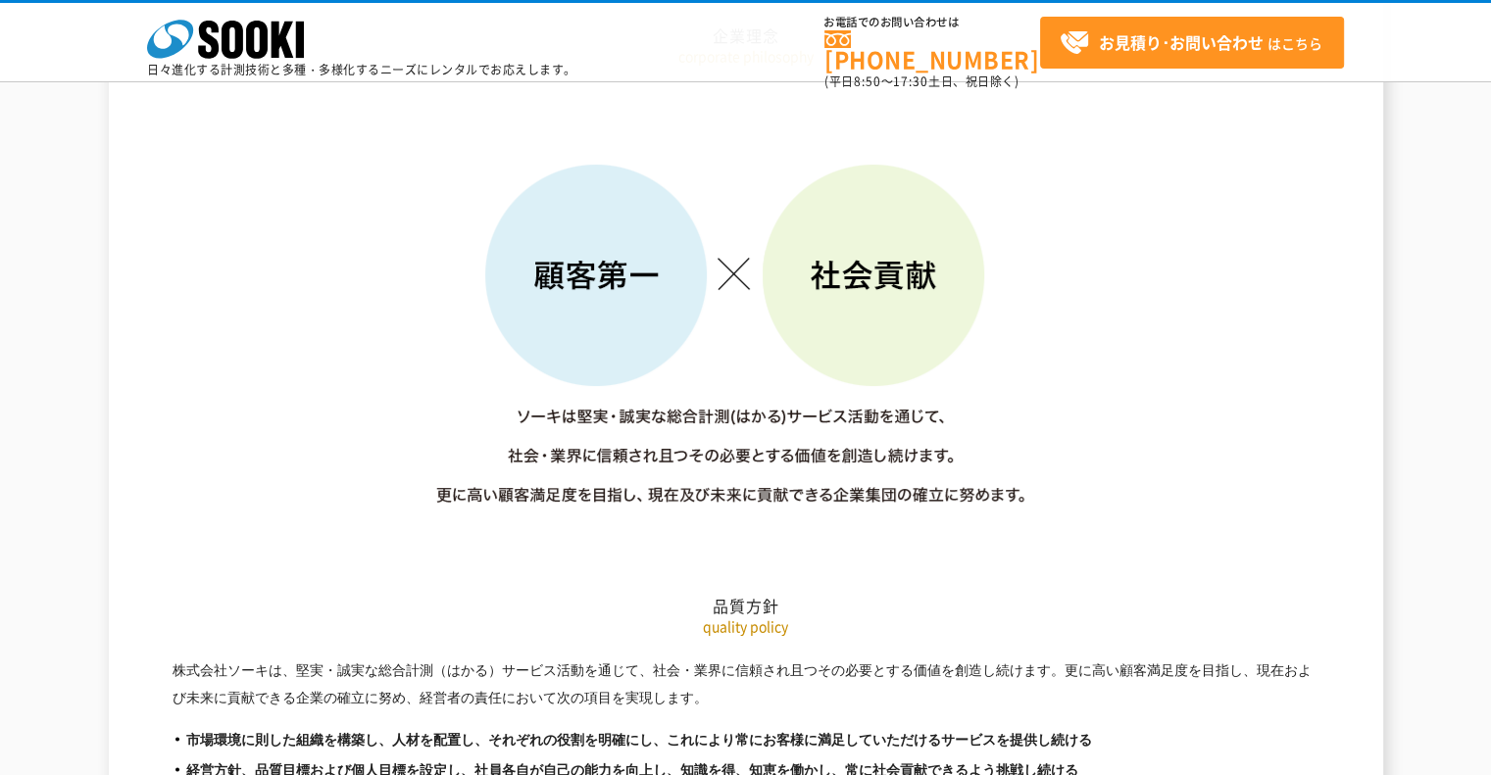
scroll to position [2853, 0]
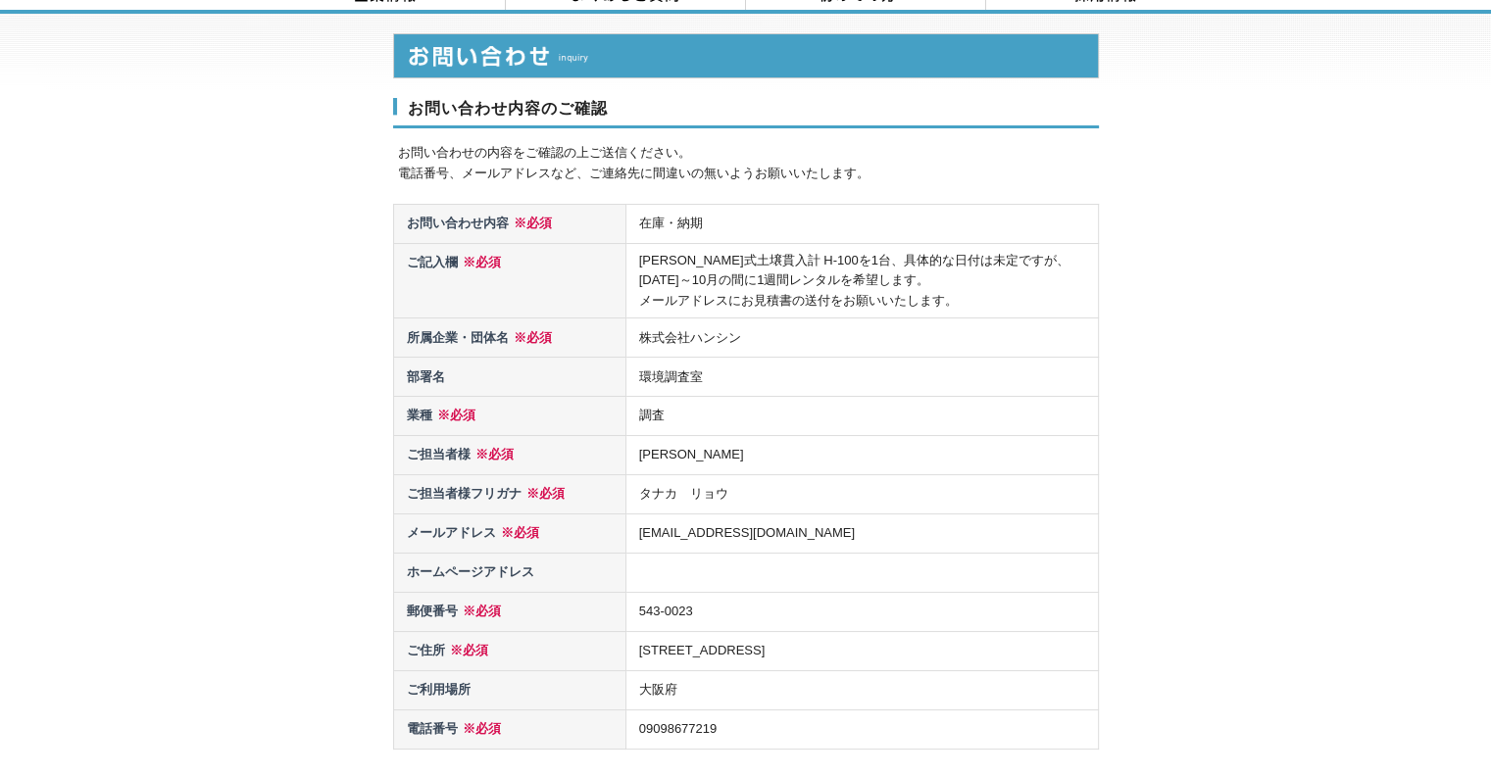
scroll to position [114, 0]
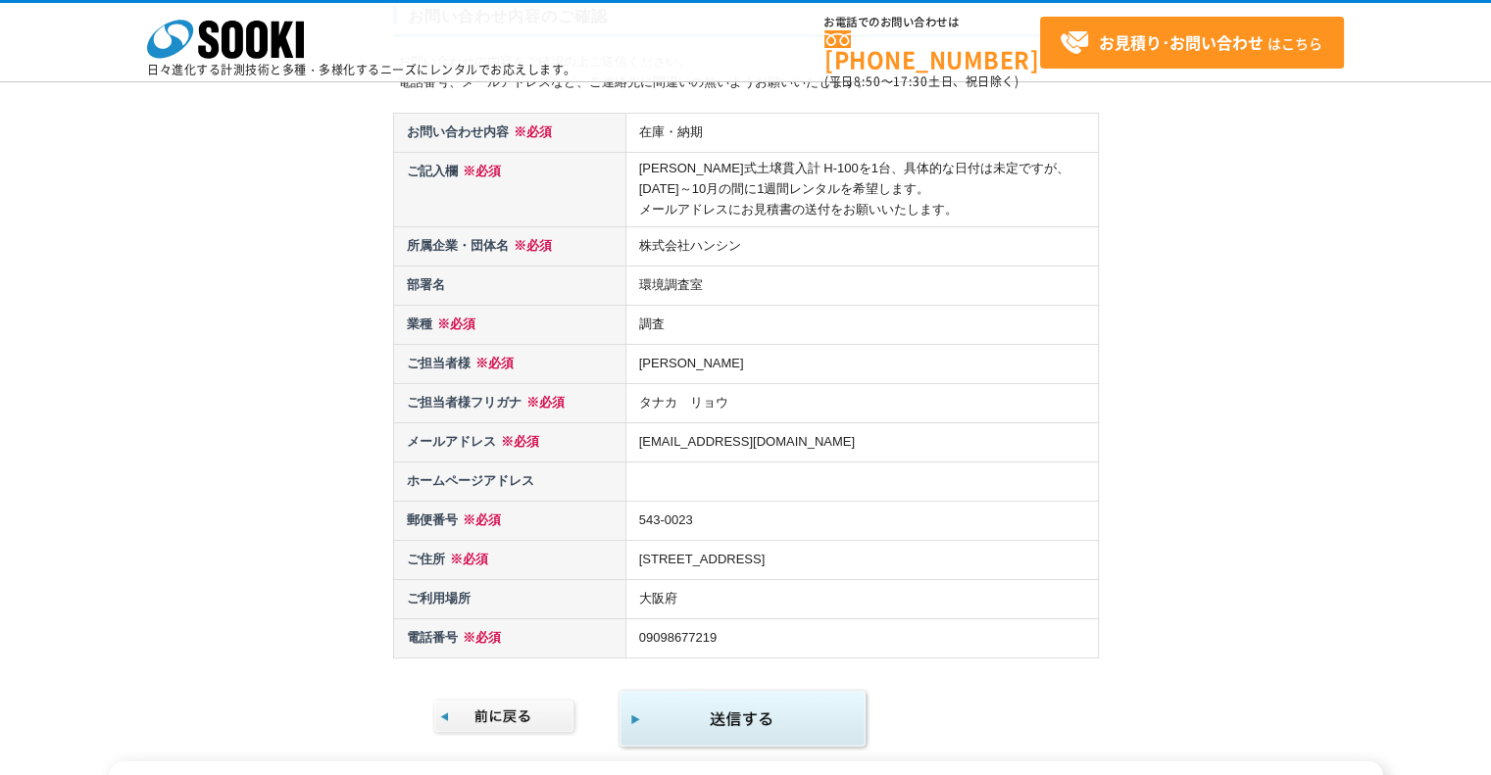
click at [763, 705] on img "submit" at bounding box center [744, 720] width 252 height 64
